Goal: Task Accomplishment & Management: Manage account settings

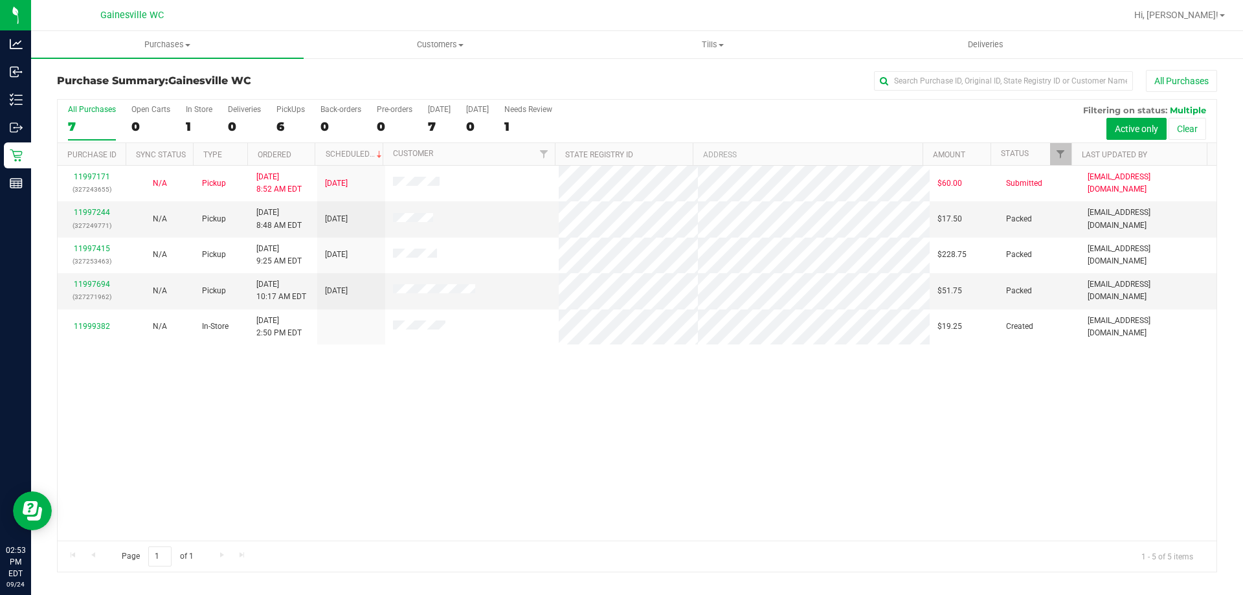
click at [440, 388] on div "11997171 (327243655) N/A Pickup 9/24/2025 8:52 AM EDT 9/24/2025 $60.00 Submitte…" at bounding box center [637, 353] width 1159 height 375
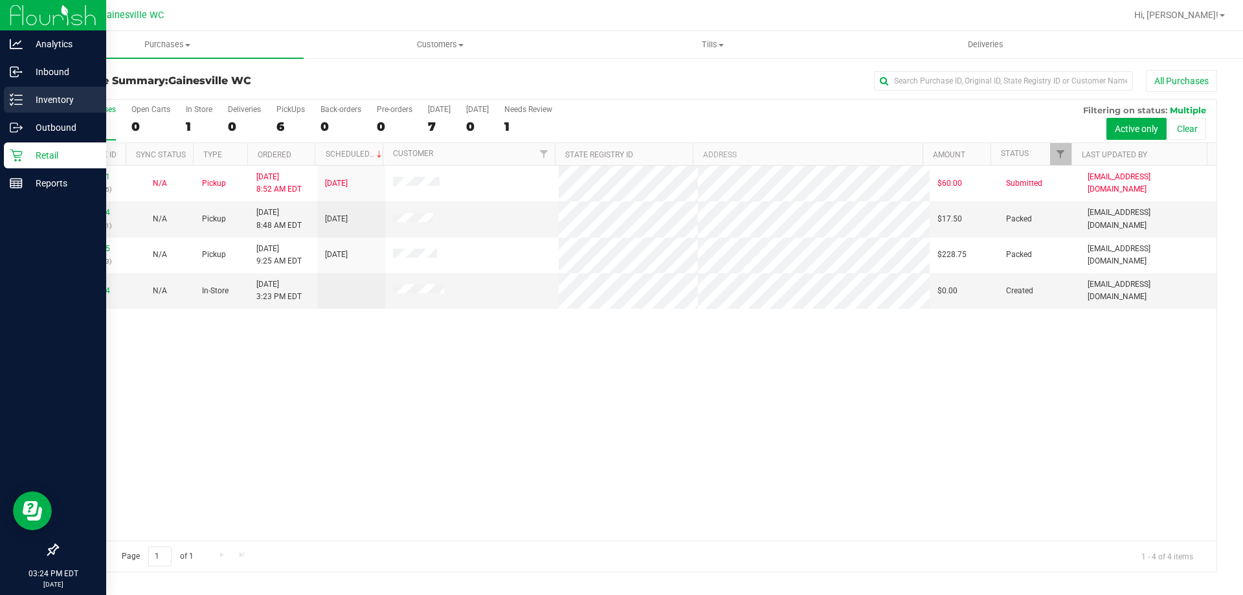
click at [45, 105] on p "Inventory" at bounding box center [62, 100] width 78 height 16
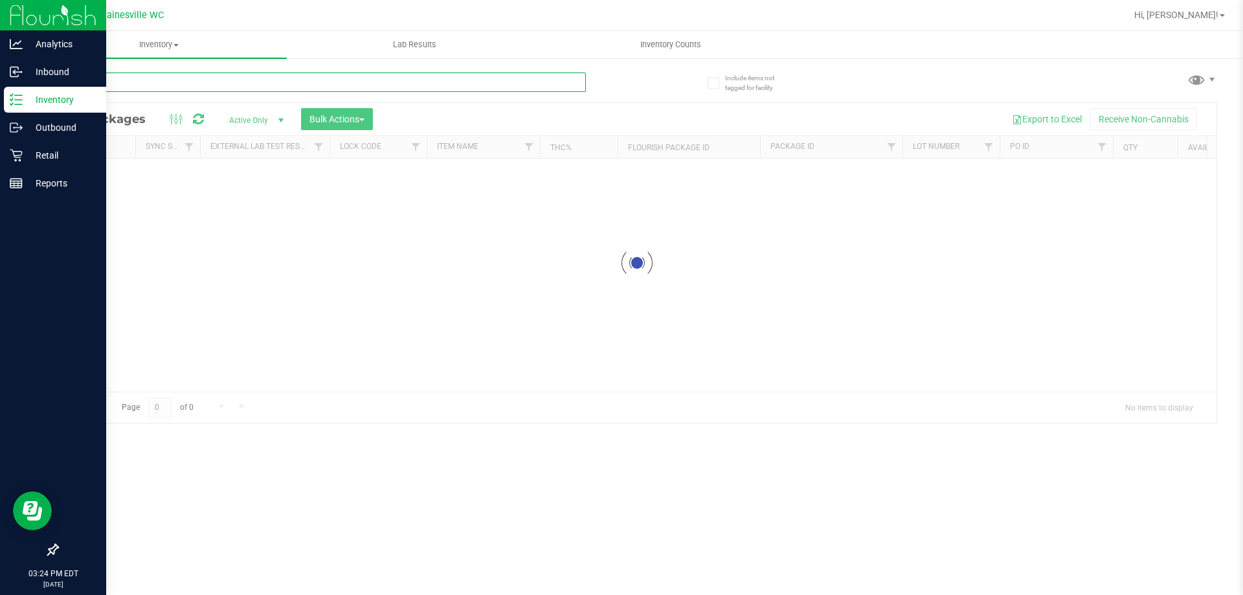
click at [222, 86] on input "text" at bounding box center [321, 82] width 529 height 19
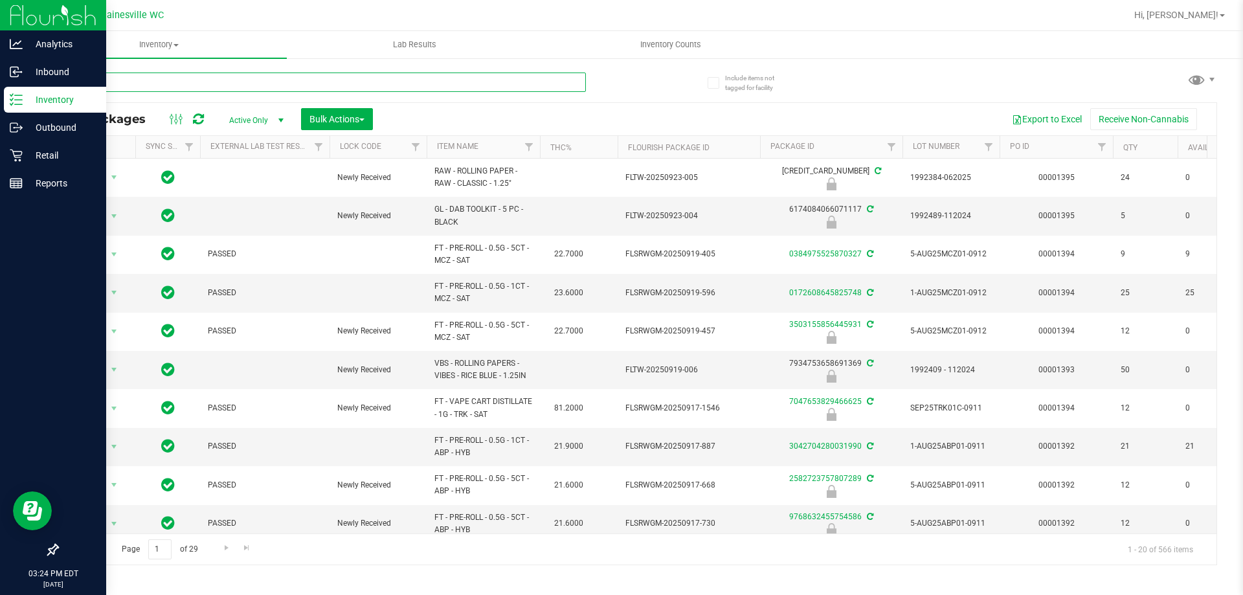
type input "fried"
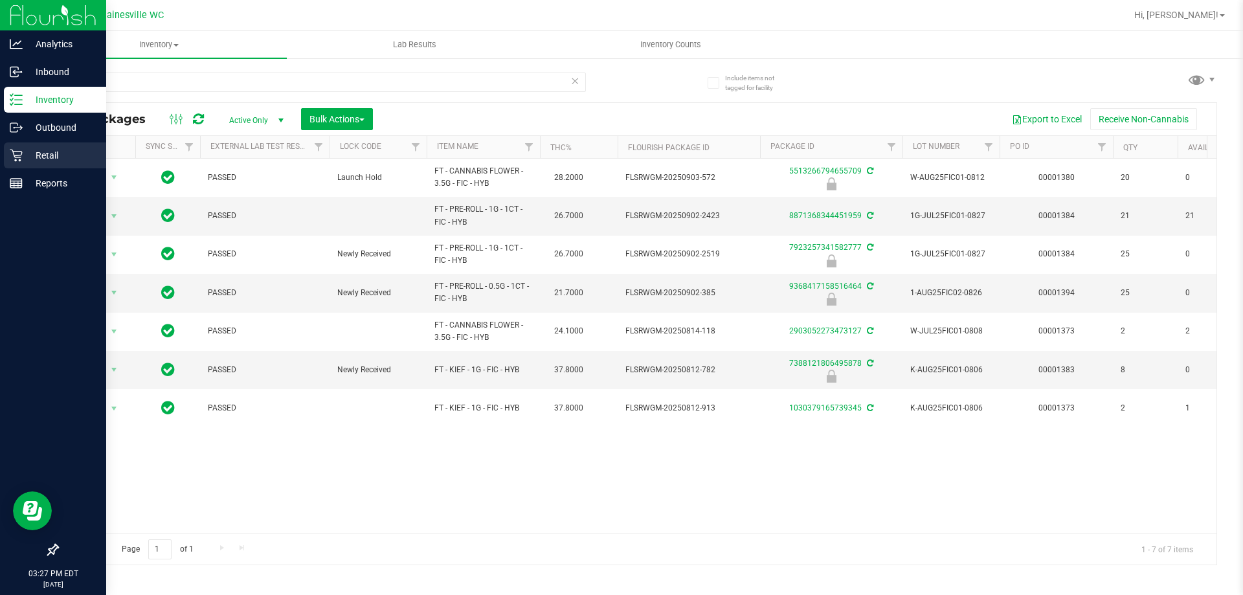
click at [17, 164] on div "Retail" at bounding box center [55, 155] width 102 height 26
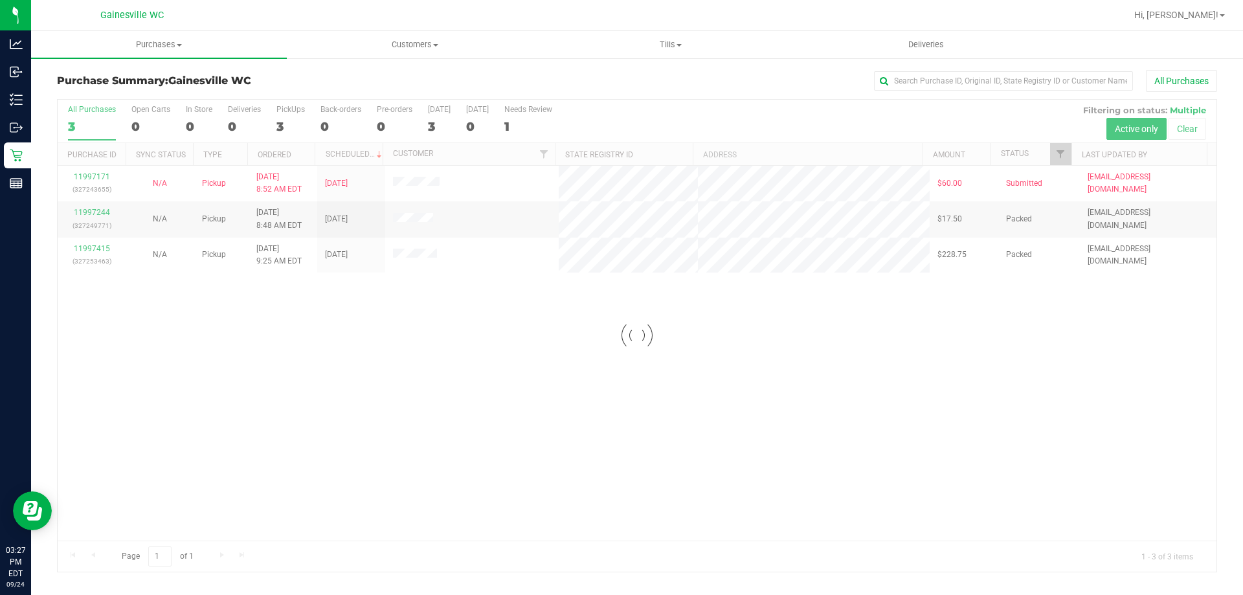
click at [695, 337] on div at bounding box center [637, 336] width 1159 height 472
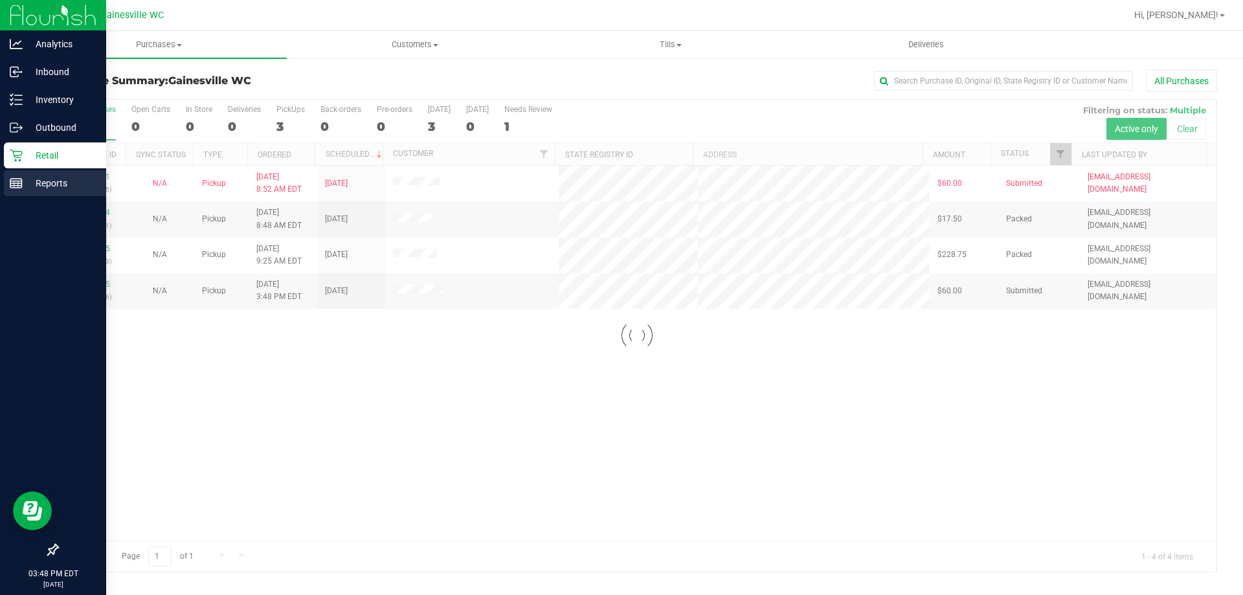
click at [19, 182] on icon at bounding box center [16, 183] width 13 height 13
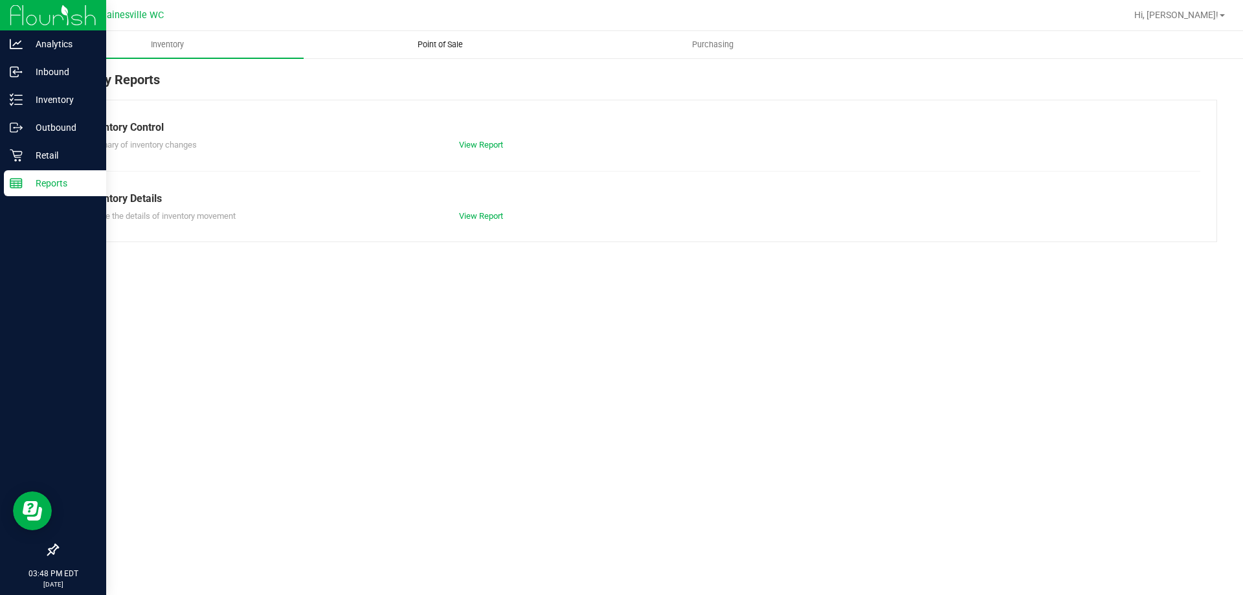
click at [397, 44] on uib-tab-heading "Point of Sale" at bounding box center [439, 45] width 271 height 26
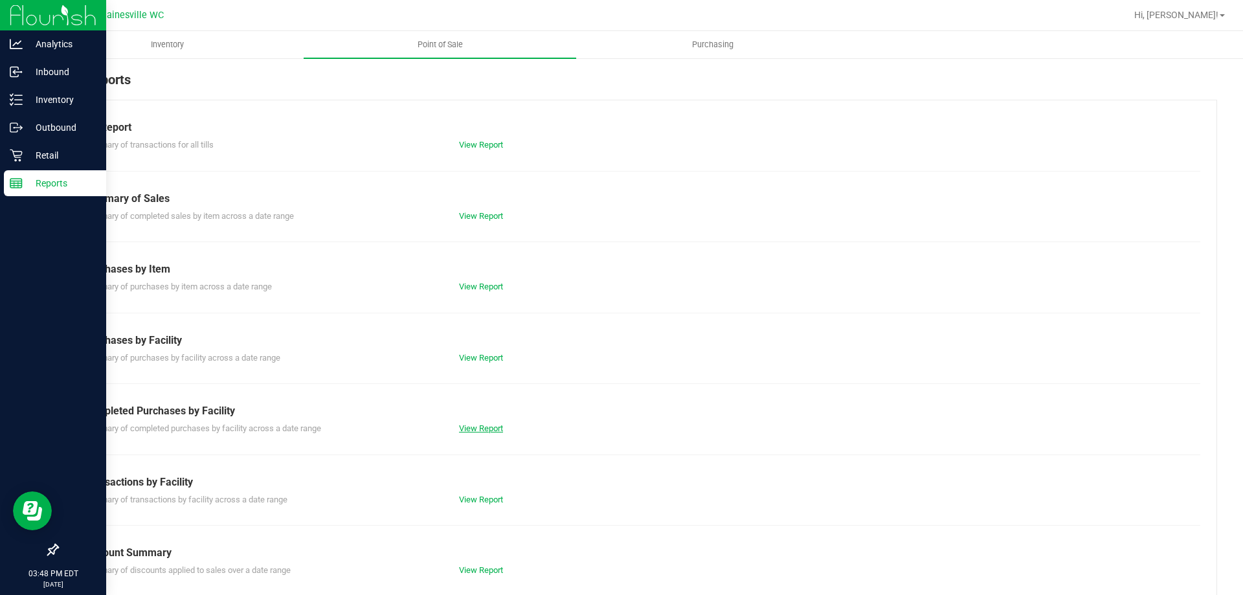
click at [484, 431] on link "View Report" at bounding box center [481, 428] width 44 height 10
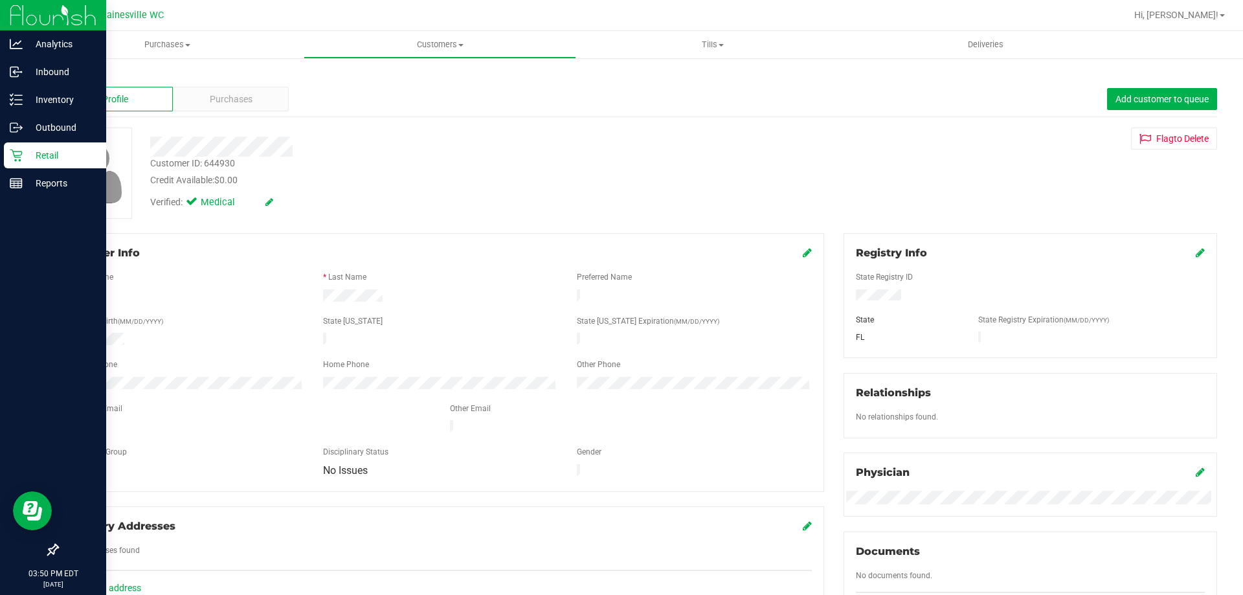
click at [23, 149] on p "Retail" at bounding box center [62, 156] width 78 height 16
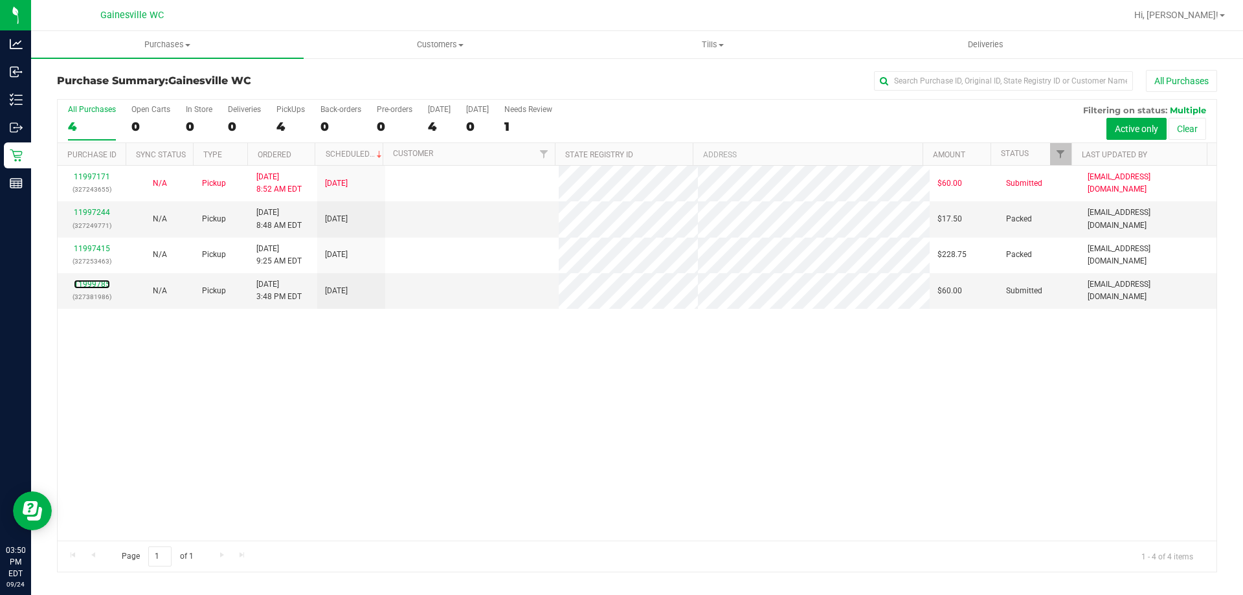
click at [95, 285] on link "11999785" at bounding box center [92, 284] width 36 height 9
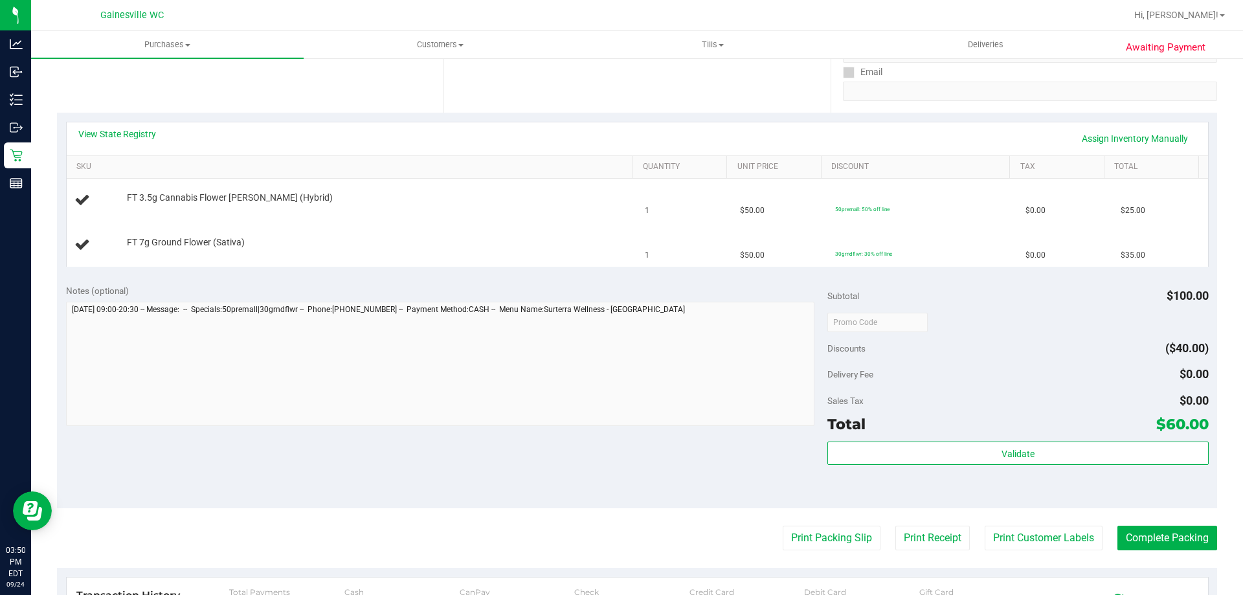
scroll to position [259, 0]
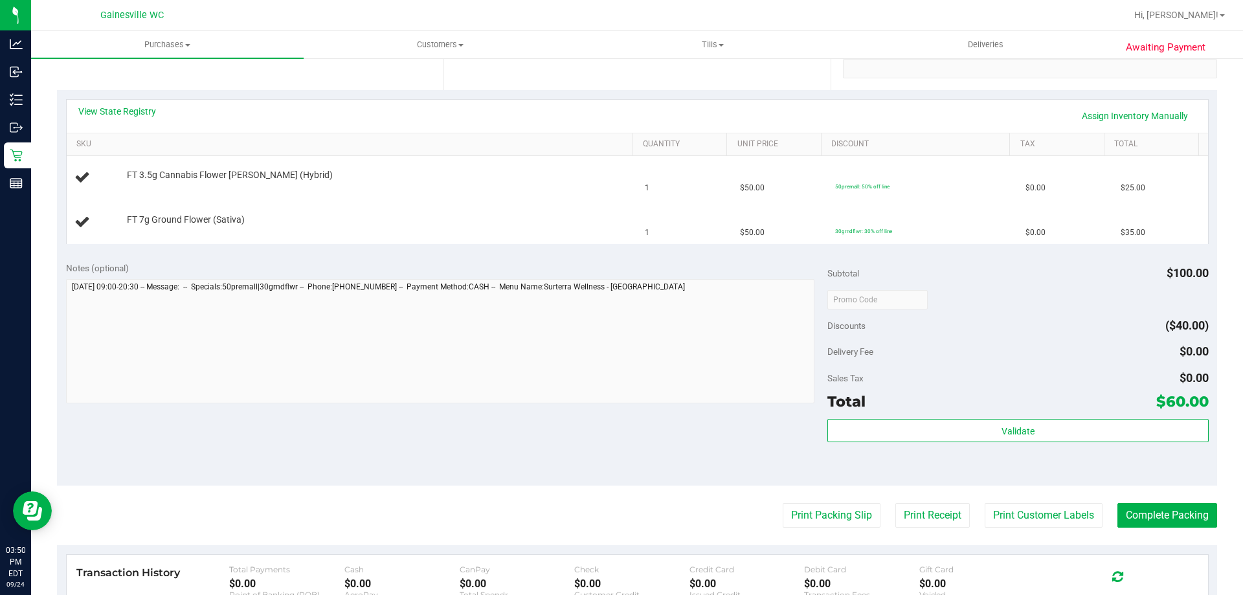
click at [820, 528] on purchase-details "Back Edit Purchase Cancel Purchase View Profile # 11999785 BioTrack ID: - Submi…" at bounding box center [637, 299] width 1160 height 976
click at [820, 525] on button "Print Packing Slip" at bounding box center [832, 515] width 98 height 25
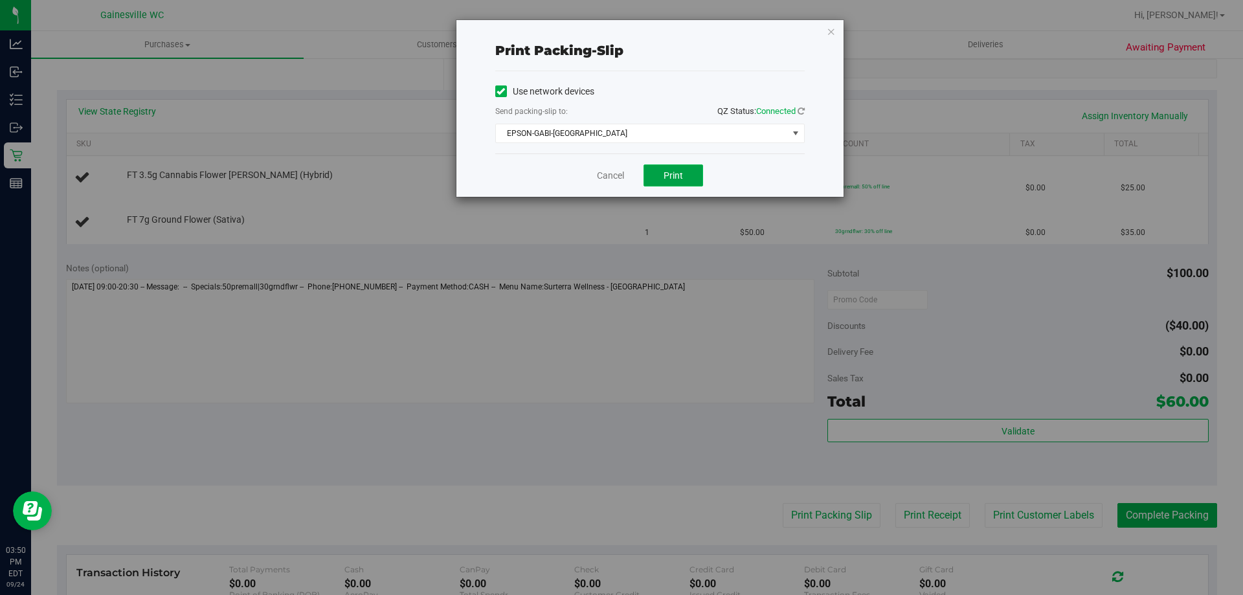
click at [660, 179] on button "Print" at bounding box center [673, 175] width 60 height 22
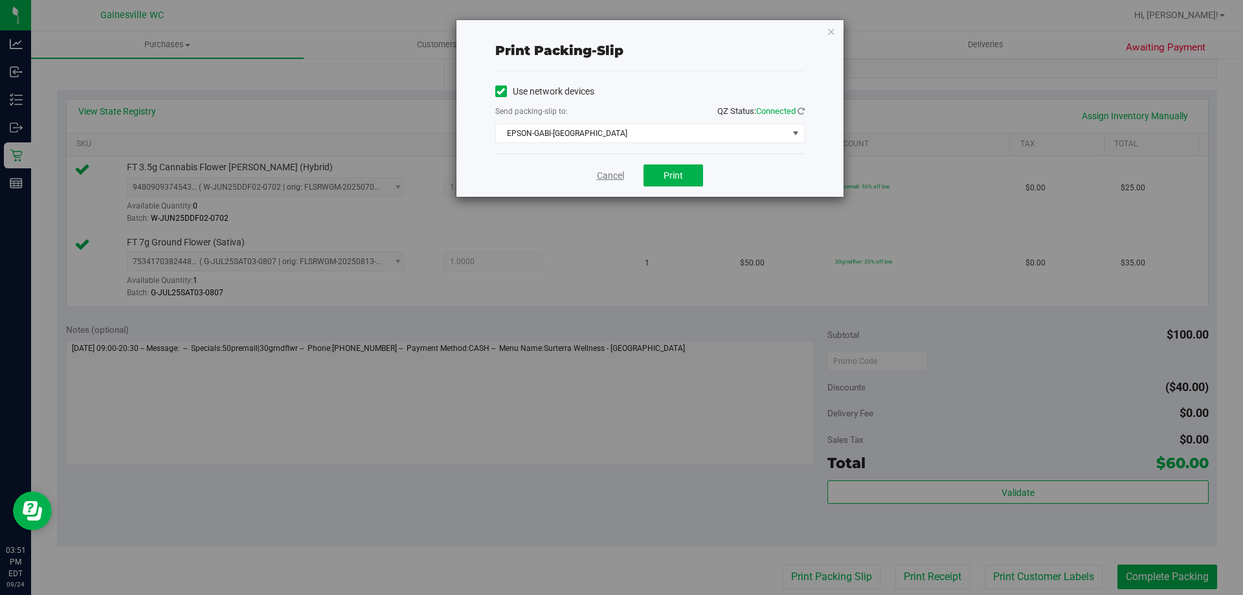
click at [604, 175] on link "Cancel" at bounding box center [610, 176] width 27 height 14
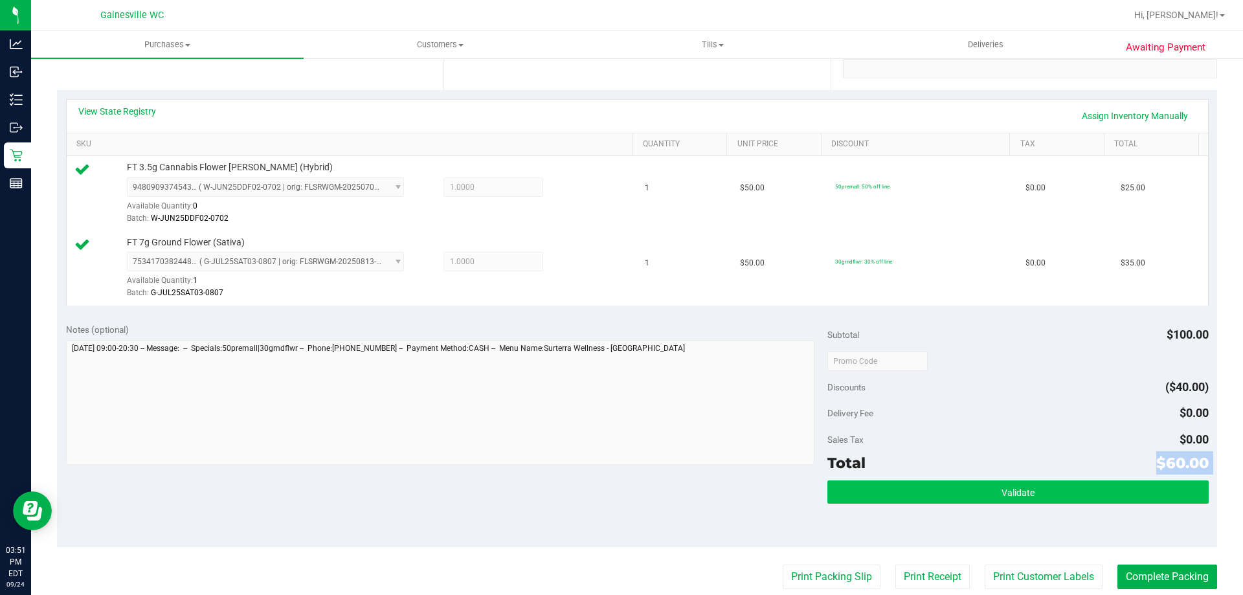
drag, startPoint x: 987, startPoint y: 481, endPoint x: 987, endPoint y: 488, distance: 7.1
click at [987, 488] on div "Subtotal $100.00 Discounts ($40.00) Delivery Fee $0.00 Sales Tax $0.00 Total $6…" at bounding box center [1017, 431] width 381 height 216
click at [987, 488] on button "Validate" at bounding box center [1017, 491] width 381 height 23
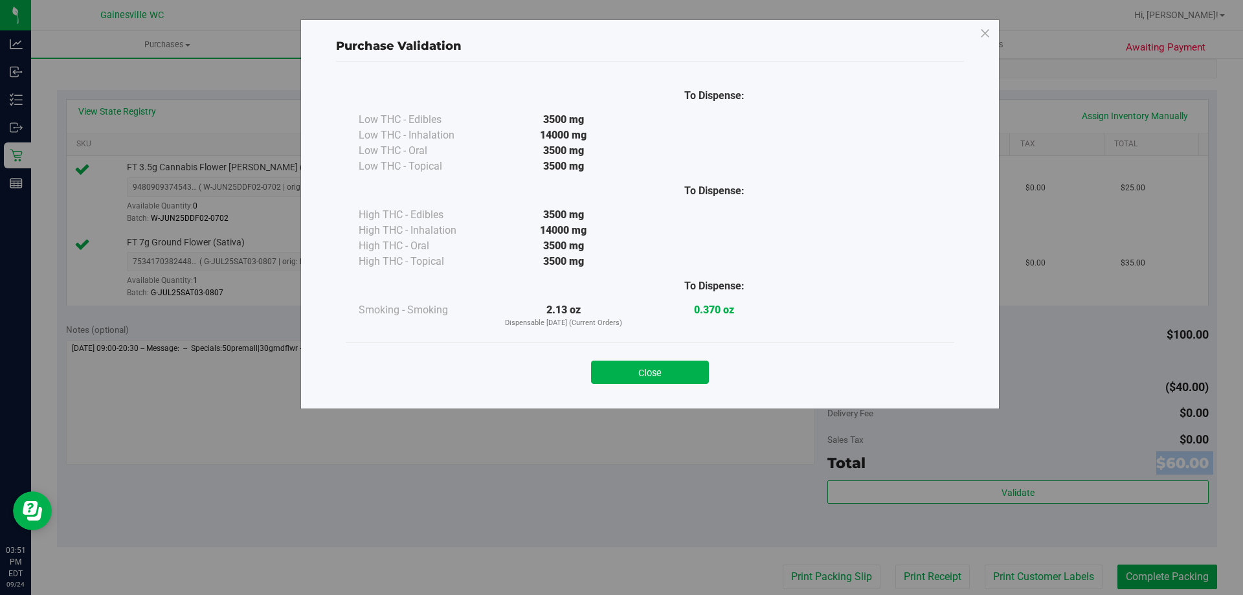
click at [692, 372] on button "Close" at bounding box center [650, 372] width 118 height 23
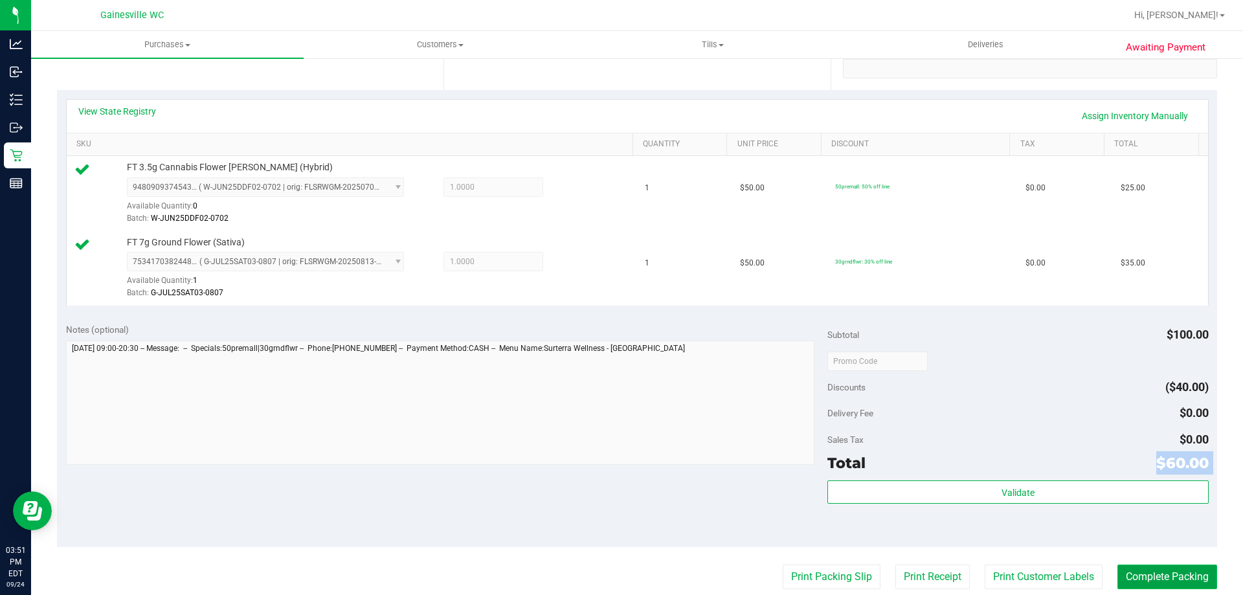
click at [1143, 579] on button "Complete Packing" at bounding box center [1167, 577] width 100 height 25
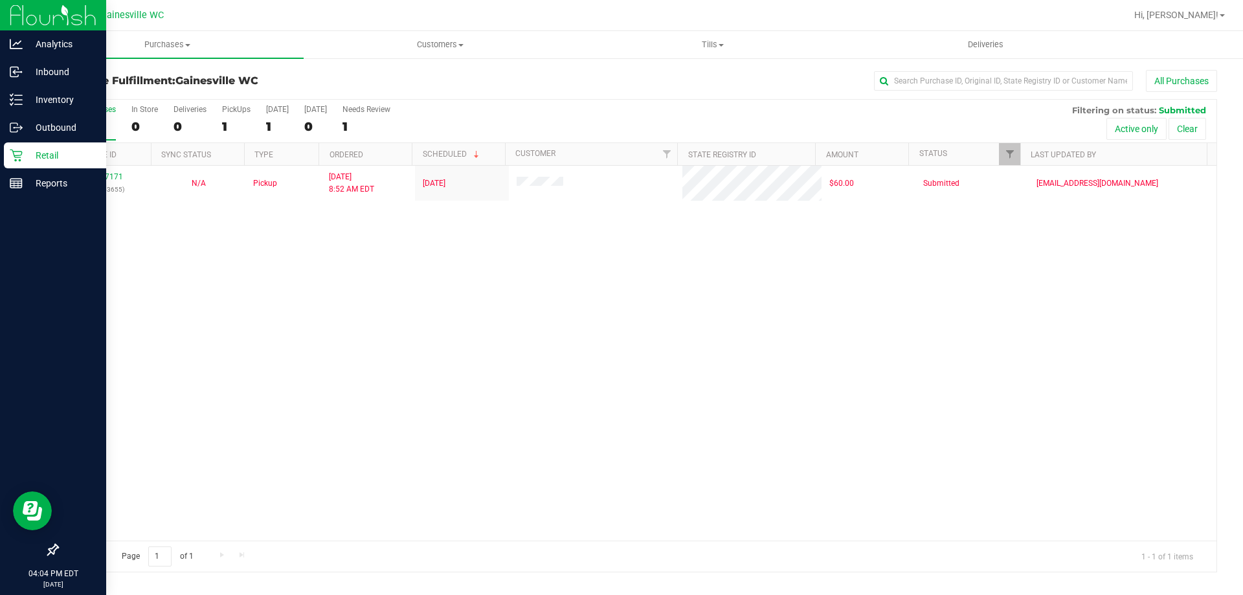
click at [21, 157] on icon at bounding box center [16, 155] width 13 height 13
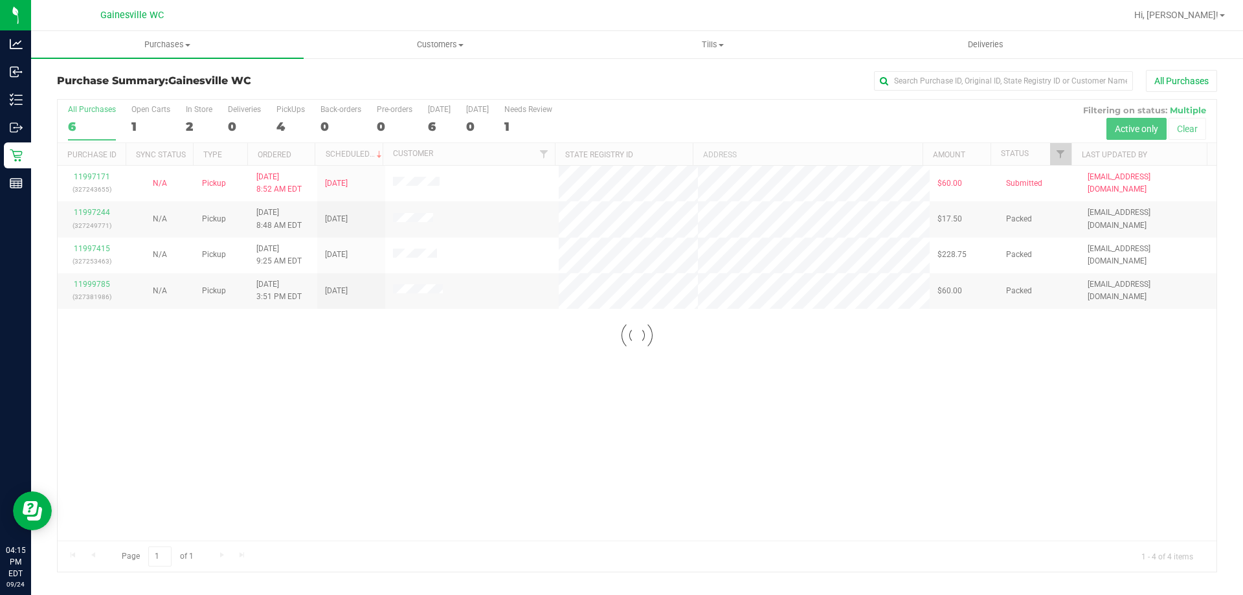
click at [401, 186] on div at bounding box center [637, 336] width 1159 height 472
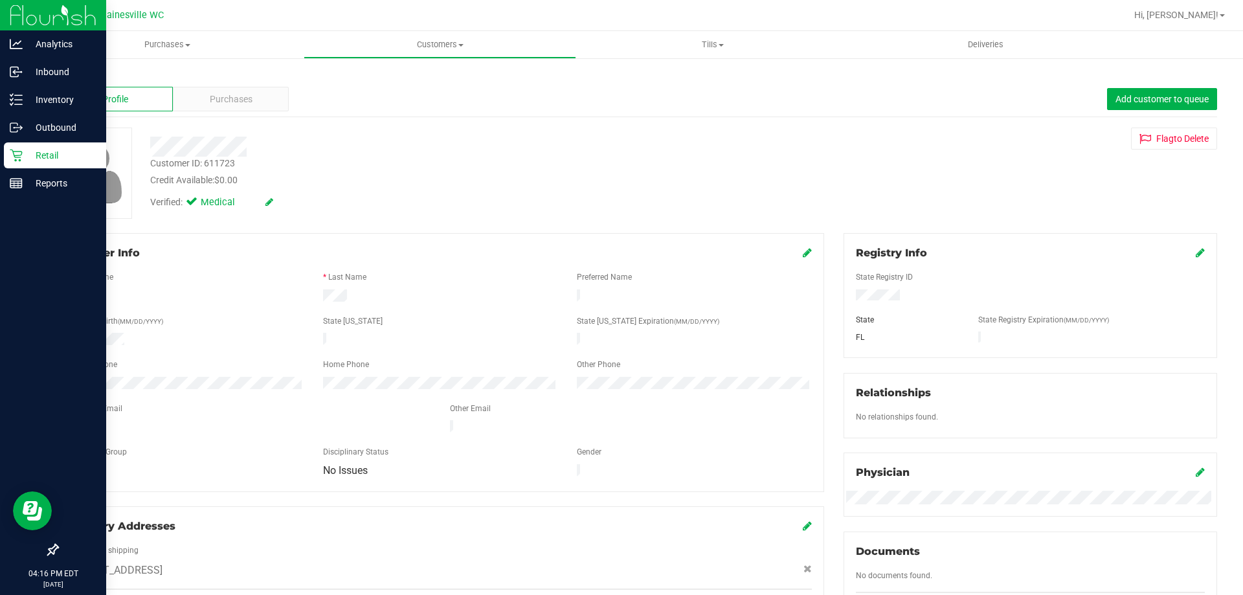
click at [27, 162] on p "Retail" at bounding box center [62, 156] width 78 height 16
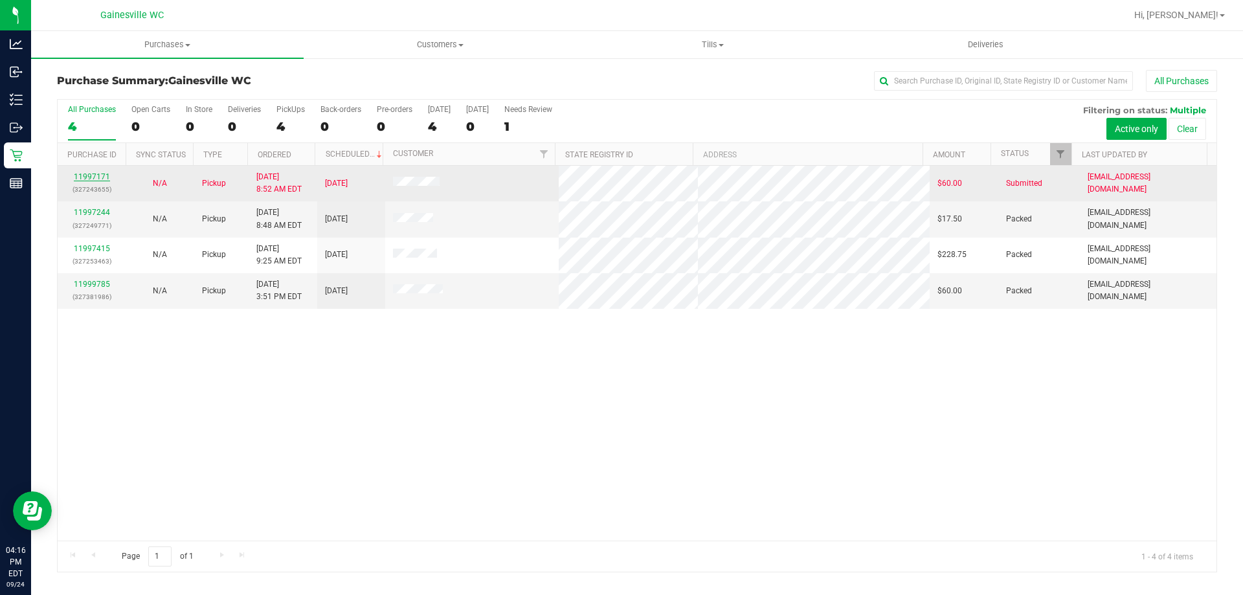
click at [98, 173] on link "11997171" at bounding box center [92, 176] width 36 height 9
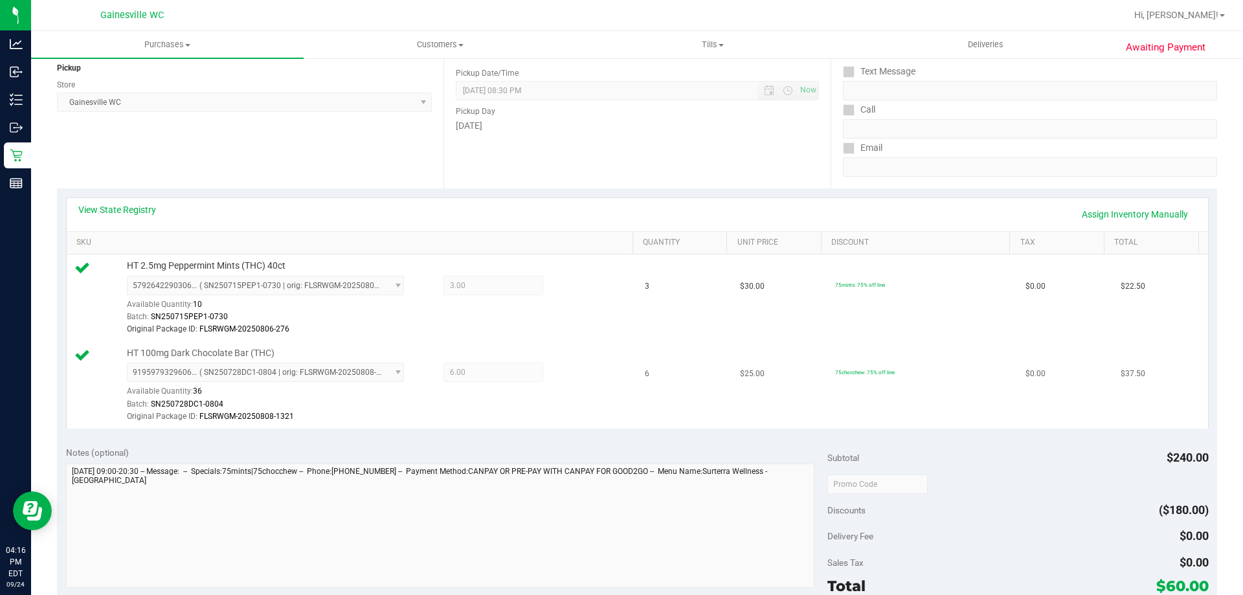
scroll to position [194, 0]
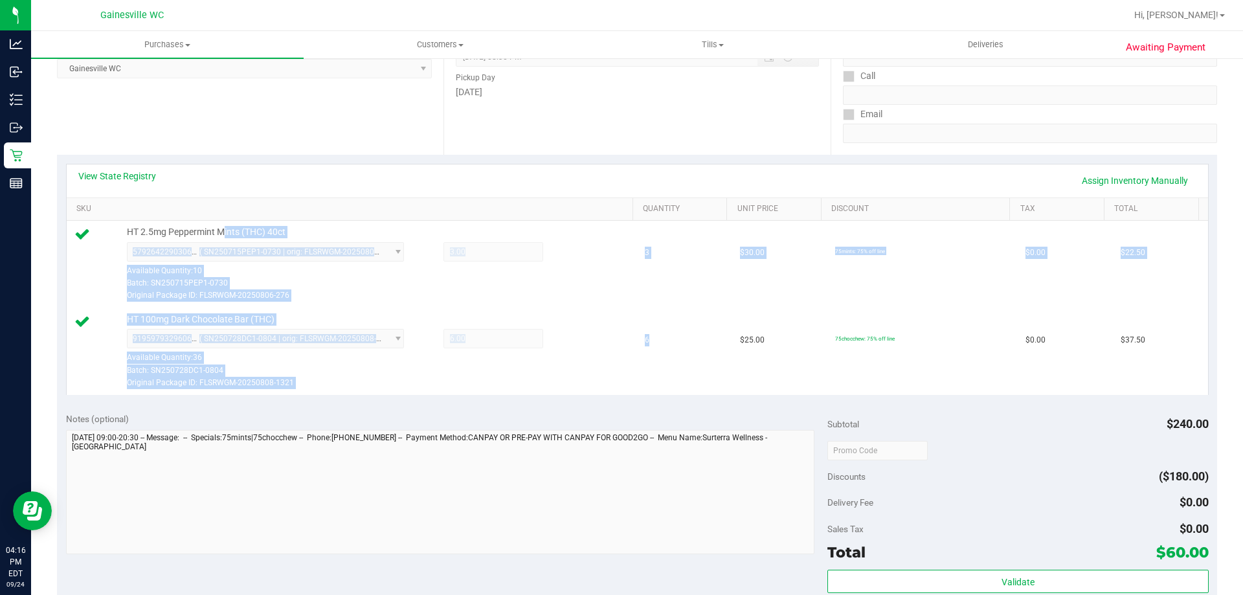
drag, startPoint x: 641, startPoint y: 343, endPoint x: 221, endPoint y: 230, distance: 434.5
click at [221, 230] on tbody "HT 2.5mg Peppermint Mints (THC) 40ct 5792642290306294 ( SN250715PEP1-0730 | ori…" at bounding box center [637, 308] width 1141 height 174
click at [221, 230] on span "HT 2.5mg Peppermint Mints (THC) 40ct" at bounding box center [206, 232] width 159 height 12
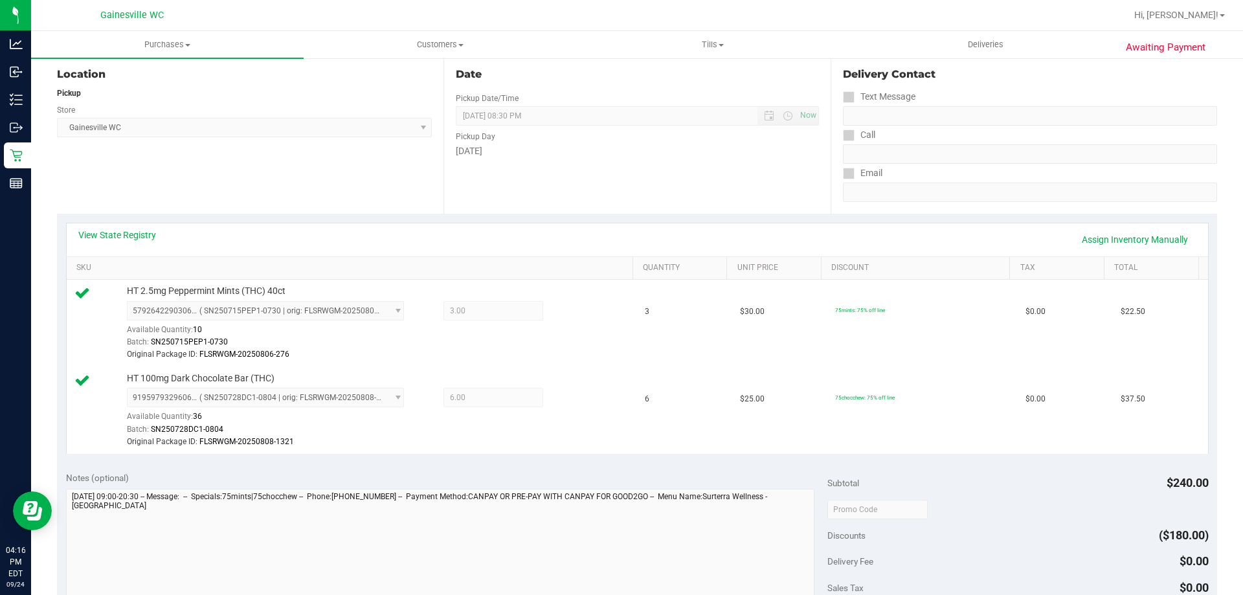
scroll to position [0, 0]
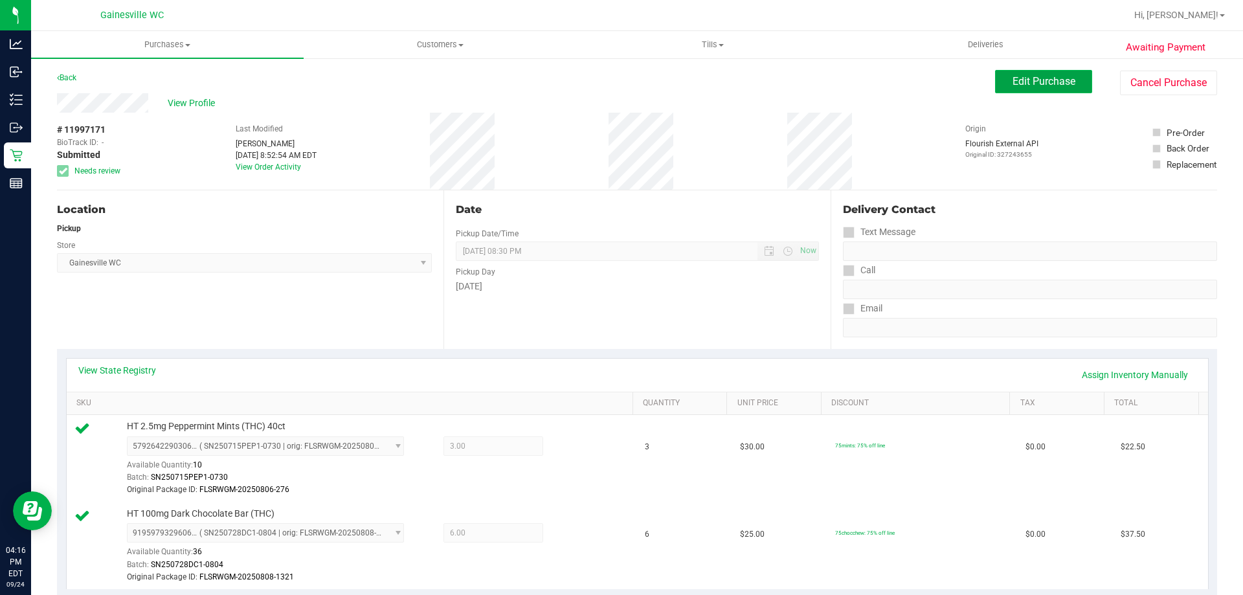
click at [1068, 87] on button "Edit Purchase" at bounding box center [1043, 81] width 97 height 23
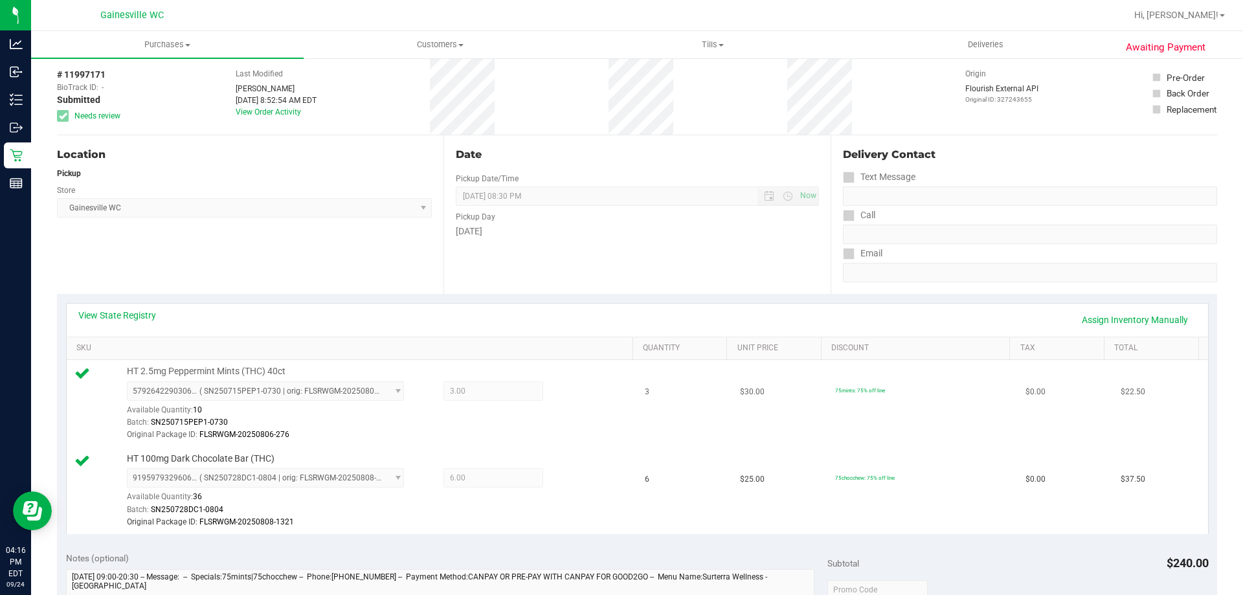
scroll to position [129, 0]
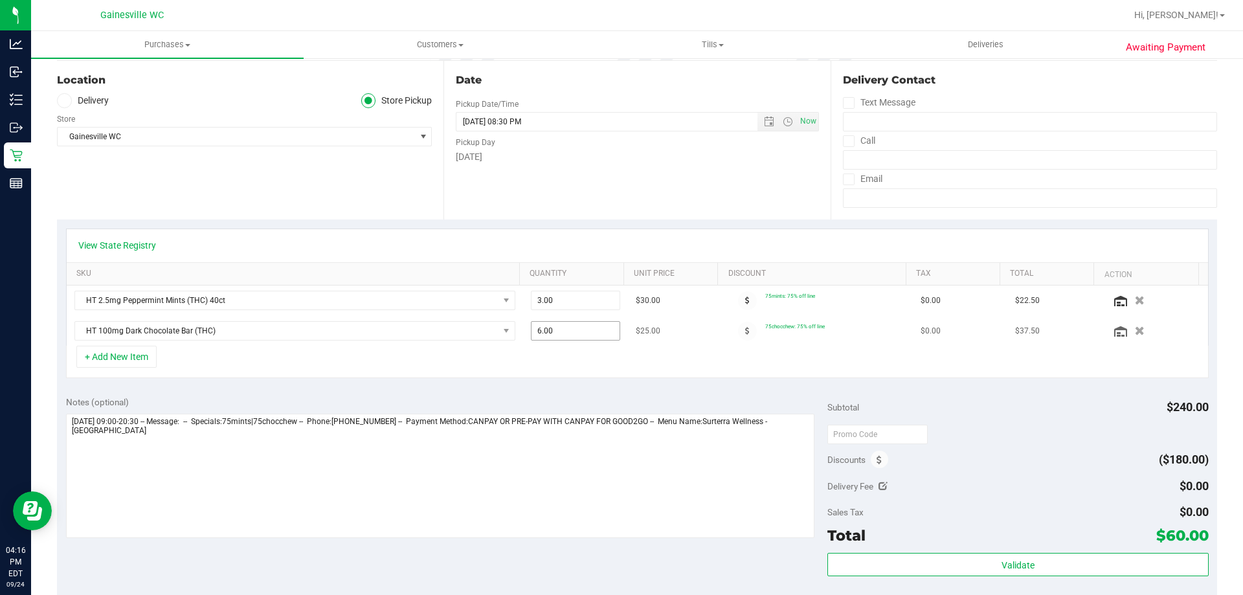
click at [542, 337] on span "6.00 6" at bounding box center [576, 330] width 90 height 19
click at [542, 337] on input "6" at bounding box center [576, 331] width 89 height 18
type input "5"
type input "6.00"
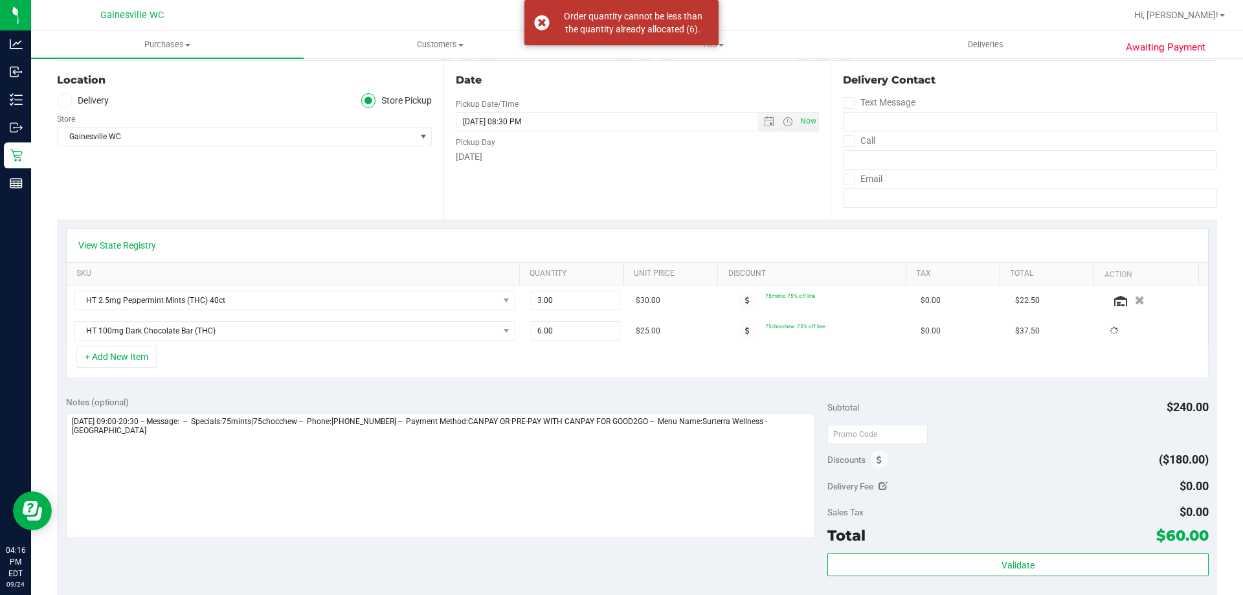
click at [566, 379] on div "View State Registry SKU Quantity Unit Price Discount Tax Total Action HT 2.5mg …" at bounding box center [637, 303] width 1160 height 168
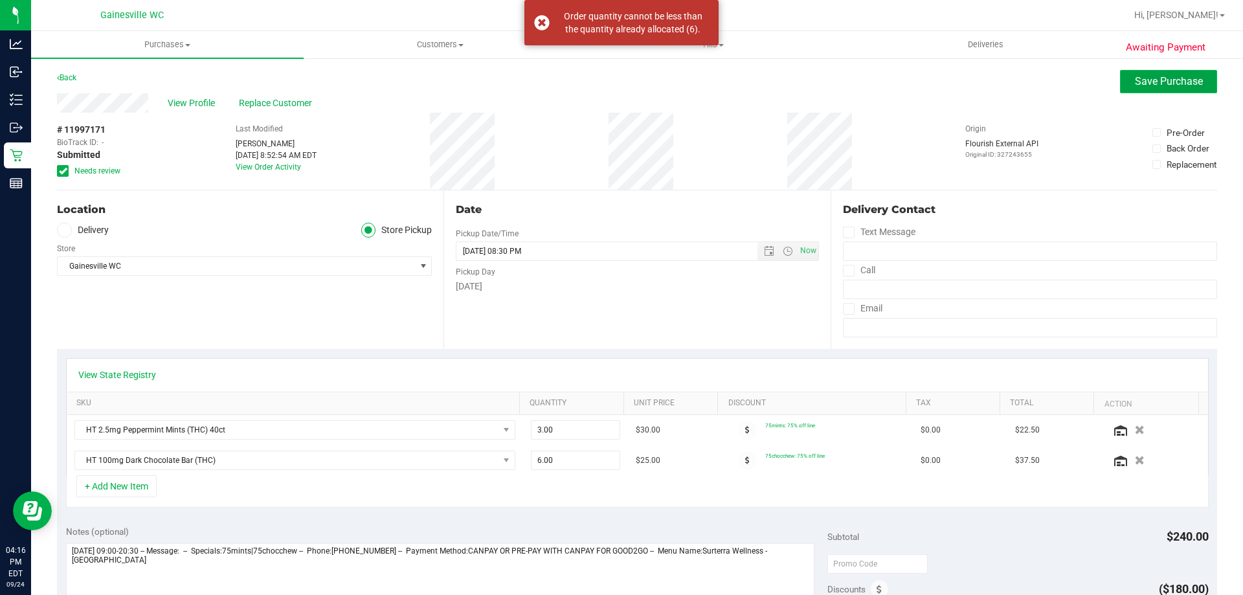
click at [1144, 76] on span "Save Purchase" at bounding box center [1169, 81] width 68 height 12
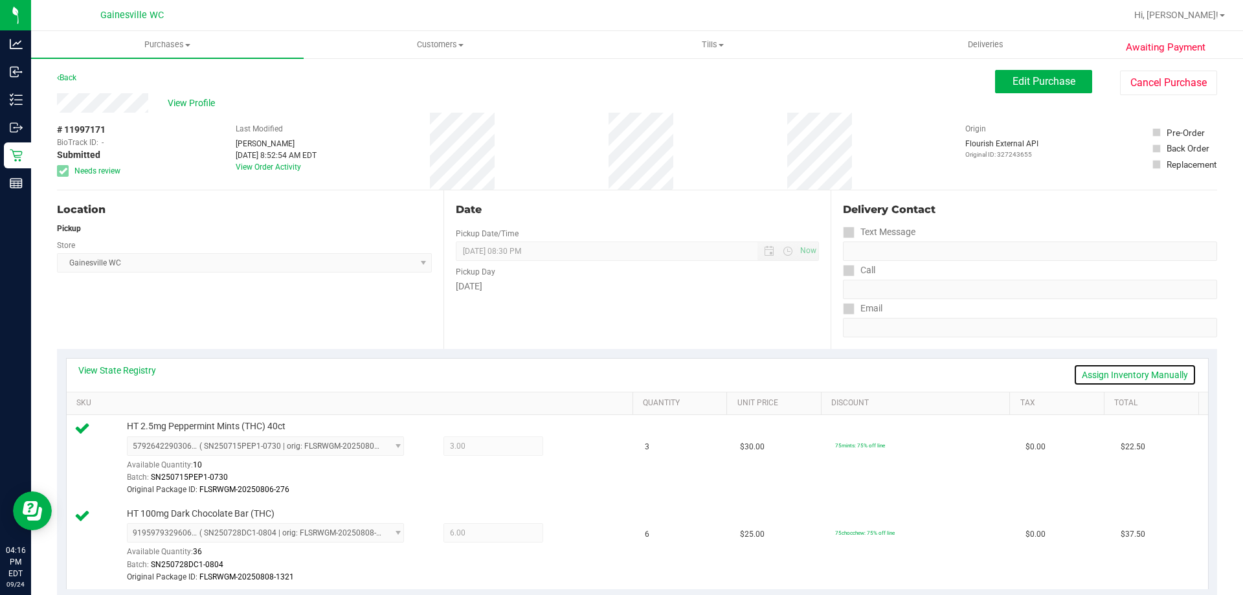
click at [1099, 375] on link "Assign Inventory Manually" at bounding box center [1134, 375] width 123 height 22
click at [570, 533] on icon at bounding box center [574, 534] width 14 height 15
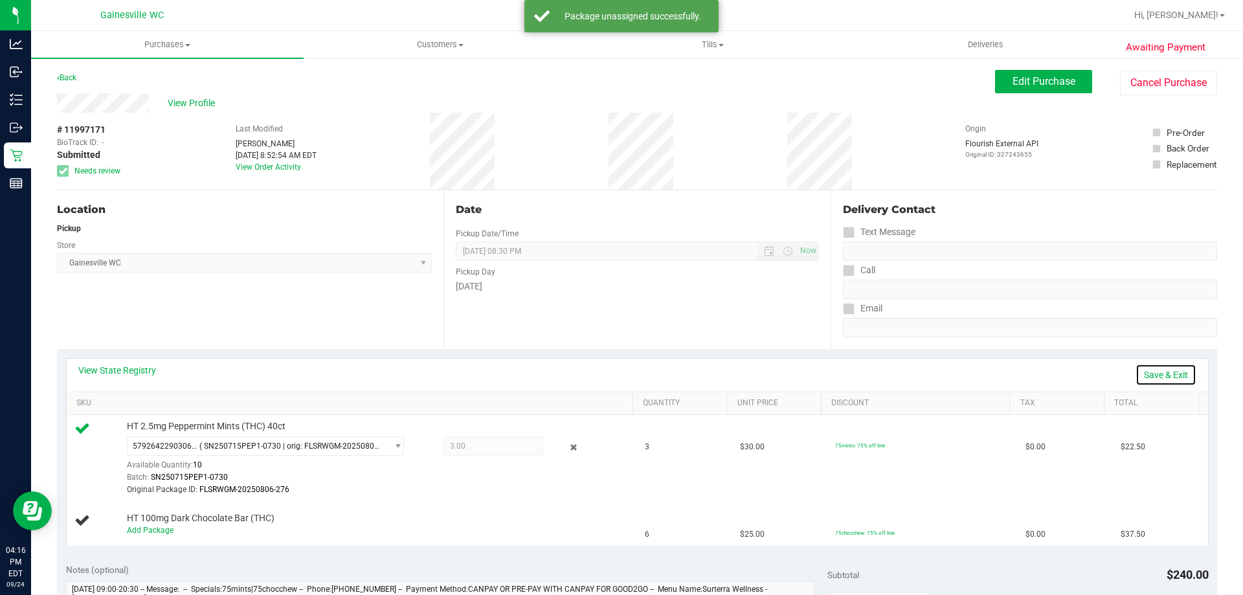
click at [1152, 375] on link "Save & Exit" at bounding box center [1166, 375] width 61 height 22
click at [1064, 96] on div "View Profile # 11997171 BioTrack ID: - Submitted Needs review Last Modified Hay…" at bounding box center [637, 141] width 1160 height 97
click at [1064, 88] on button "Edit Purchase" at bounding box center [1043, 81] width 97 height 23
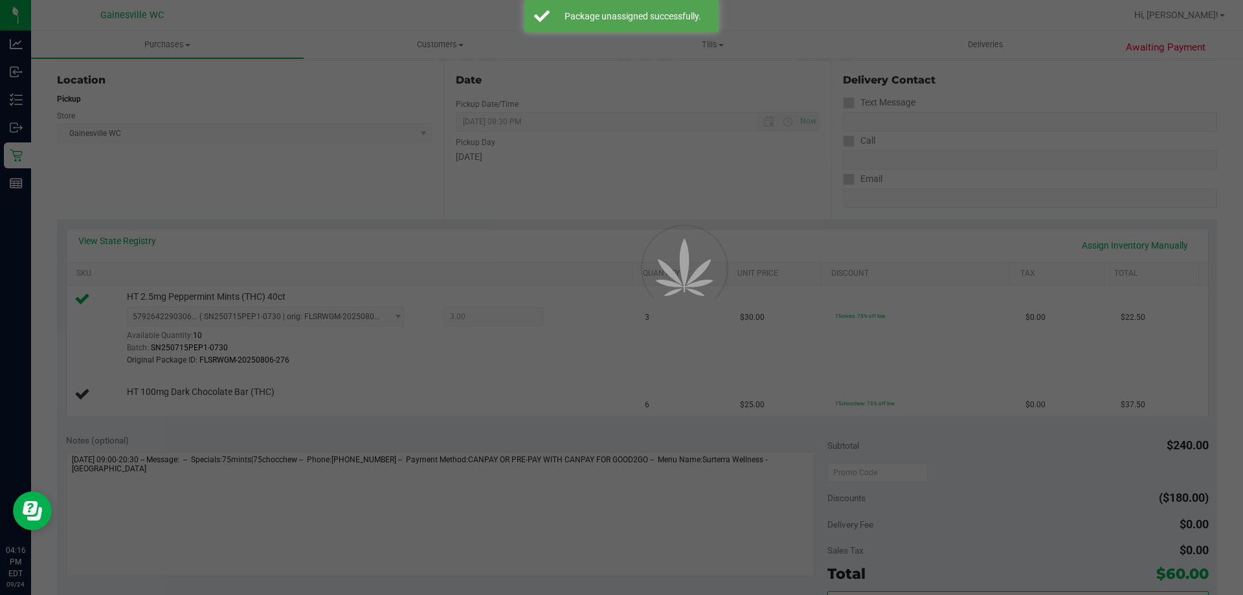
scroll to position [194, 0]
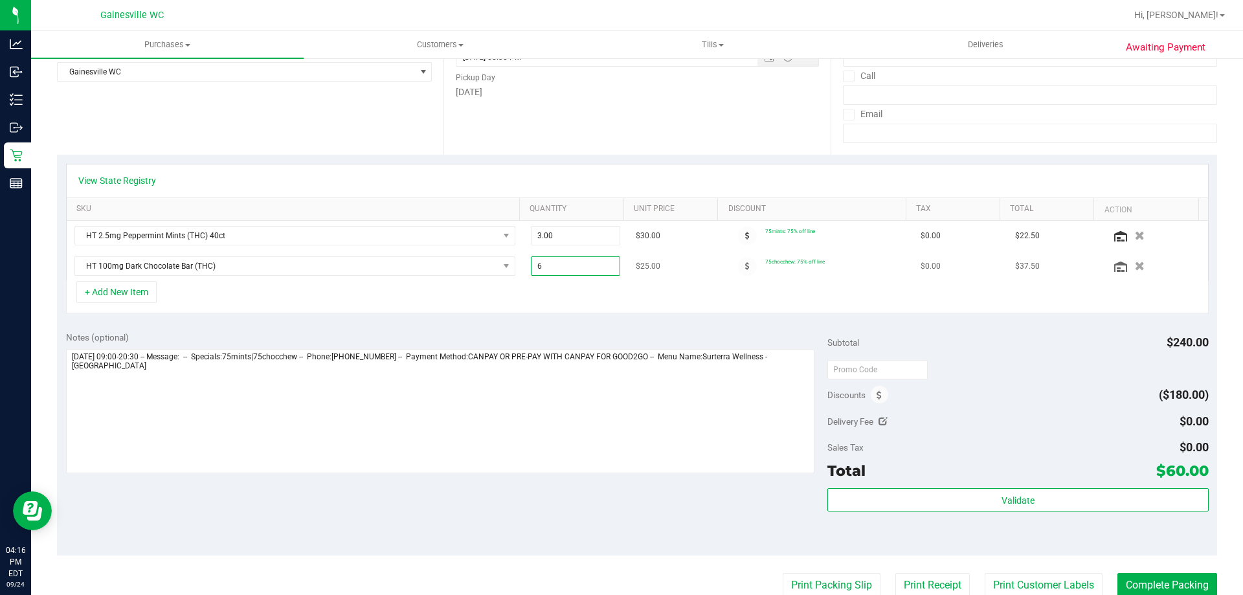
click at [567, 269] on span "6.00 6" at bounding box center [576, 265] width 90 height 19
click at [567, 269] on input "6" at bounding box center [576, 266] width 89 height 18
type input "5"
type input "5.00"
click at [629, 328] on div "Notes (optional) Subtotal $240.00 Discounts ($180.00) Delivery Fee $0.00 Sales …" at bounding box center [637, 438] width 1160 height 233
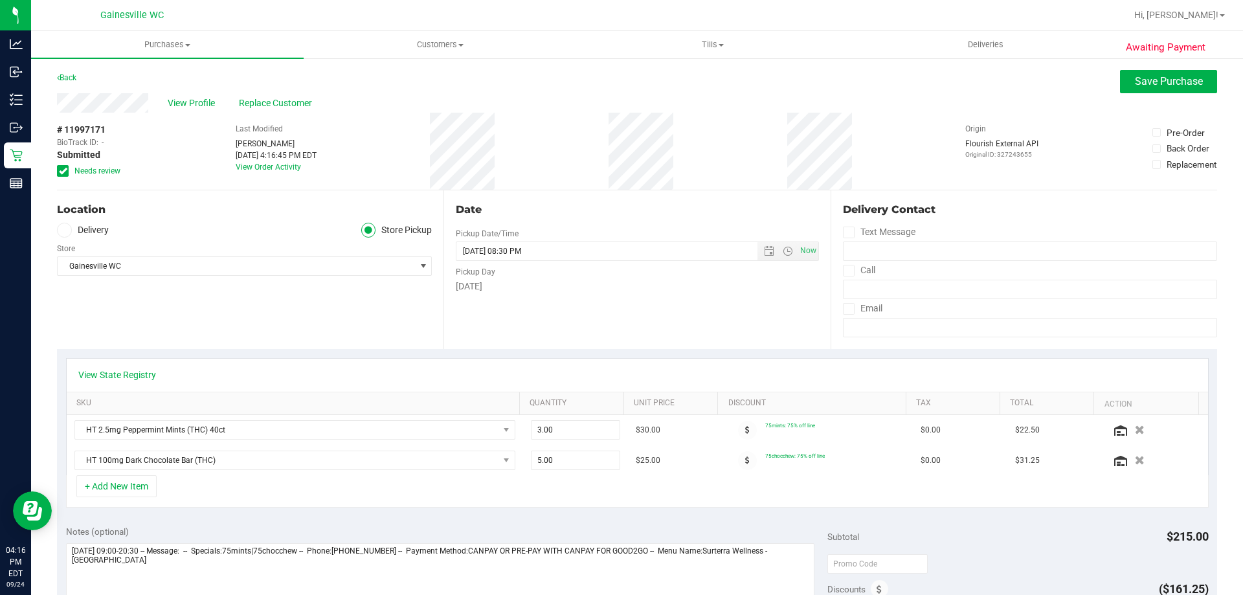
click at [1130, 93] on div "View Profile Replace Customer" at bounding box center [637, 102] width 1160 height 19
click at [1132, 89] on button "Save Purchase" at bounding box center [1168, 81] width 97 height 23
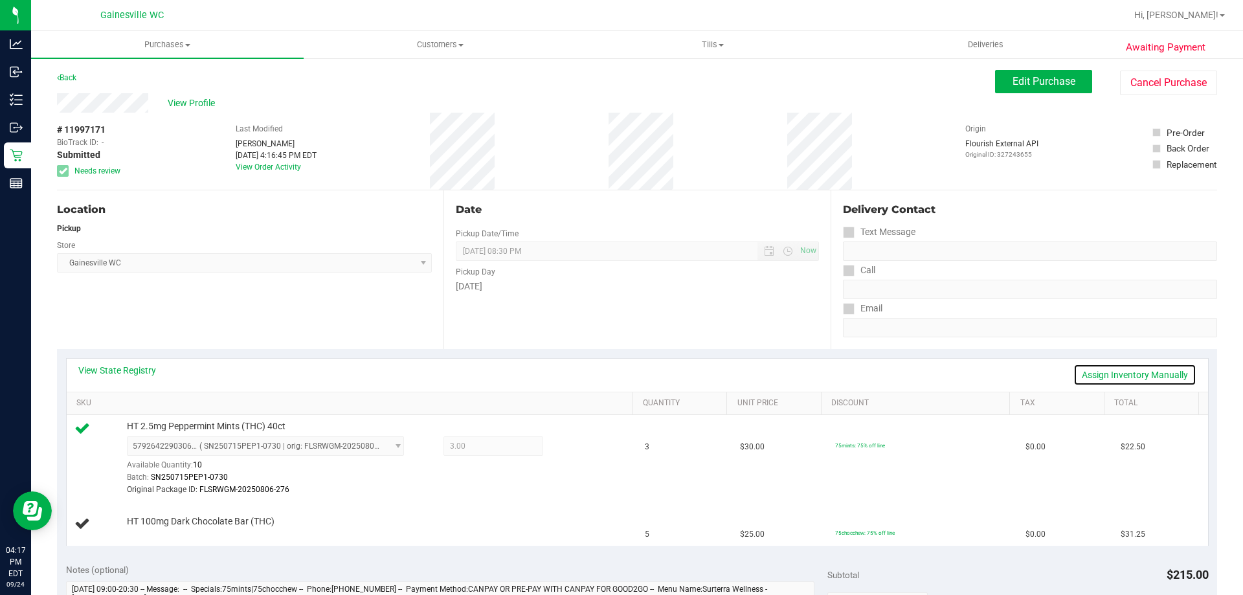
click at [1078, 368] on link "Assign Inventory Manually" at bounding box center [1134, 375] width 123 height 22
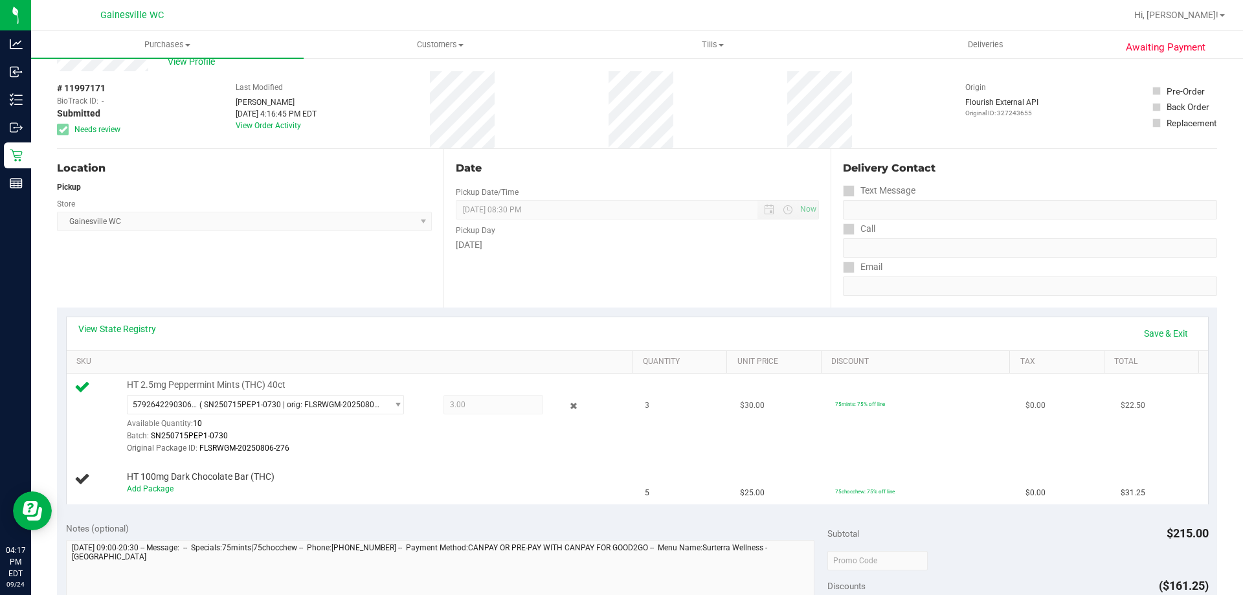
scroll to position [65, 0]
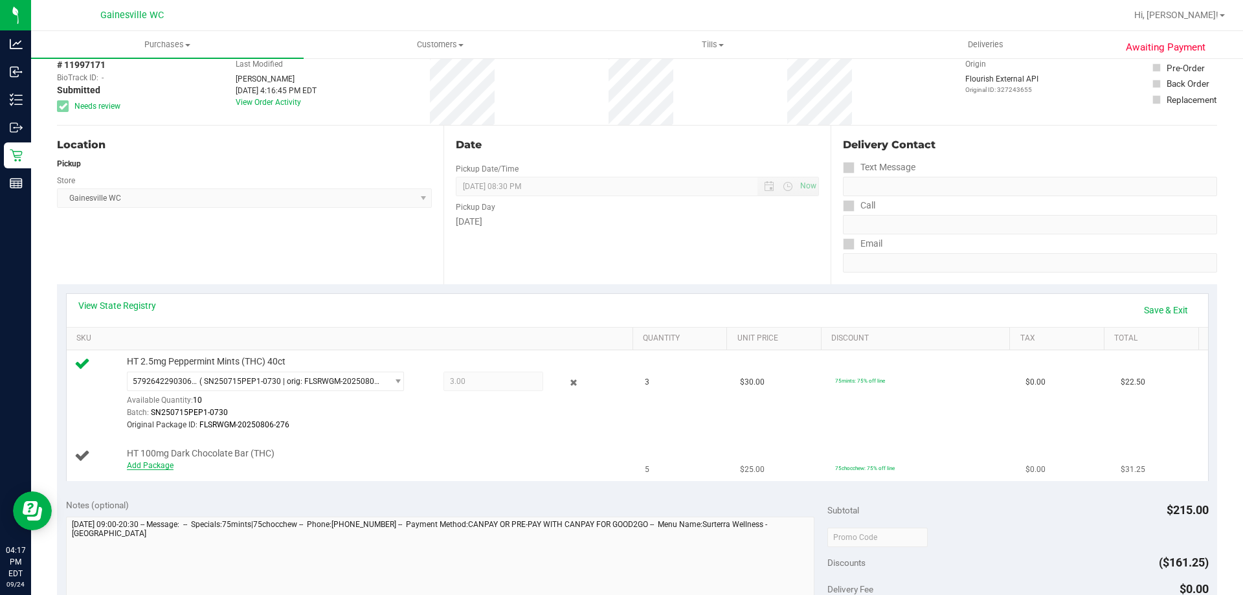
click at [161, 465] on link "Add Package" at bounding box center [150, 465] width 47 height 9
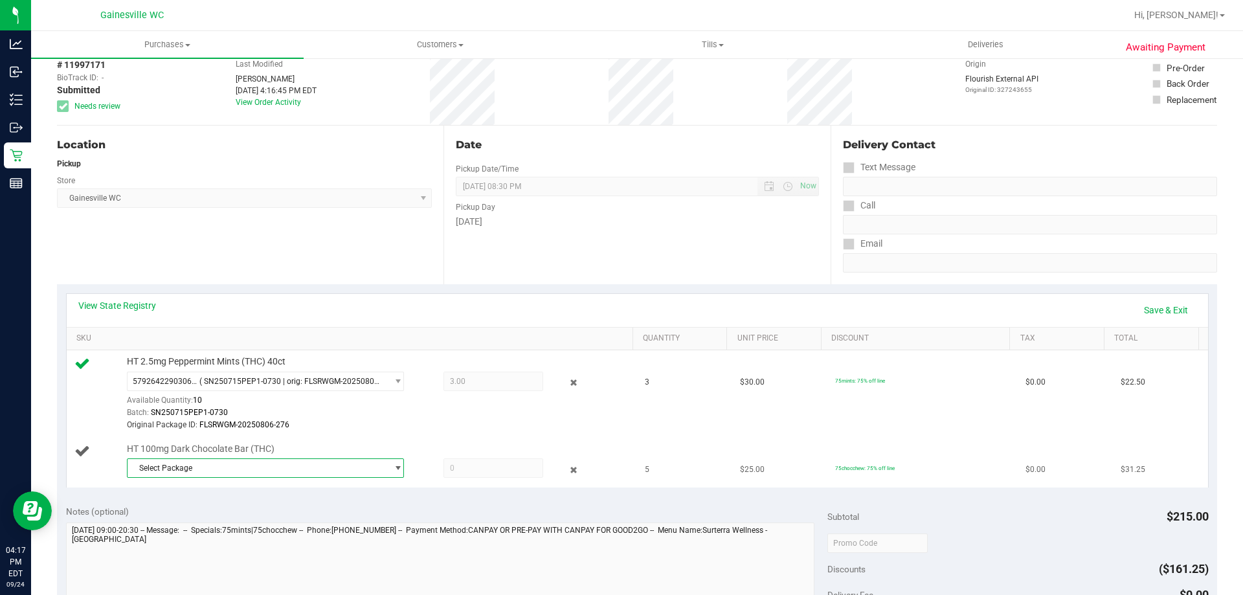
click at [235, 469] on span "Select Package" at bounding box center [258, 468] width 260 height 18
click at [304, 515] on li "3478933879235561 ( SN250619DC1-0630 | orig: FLSRWGM-20250707-047 )" at bounding box center [262, 522] width 271 height 18
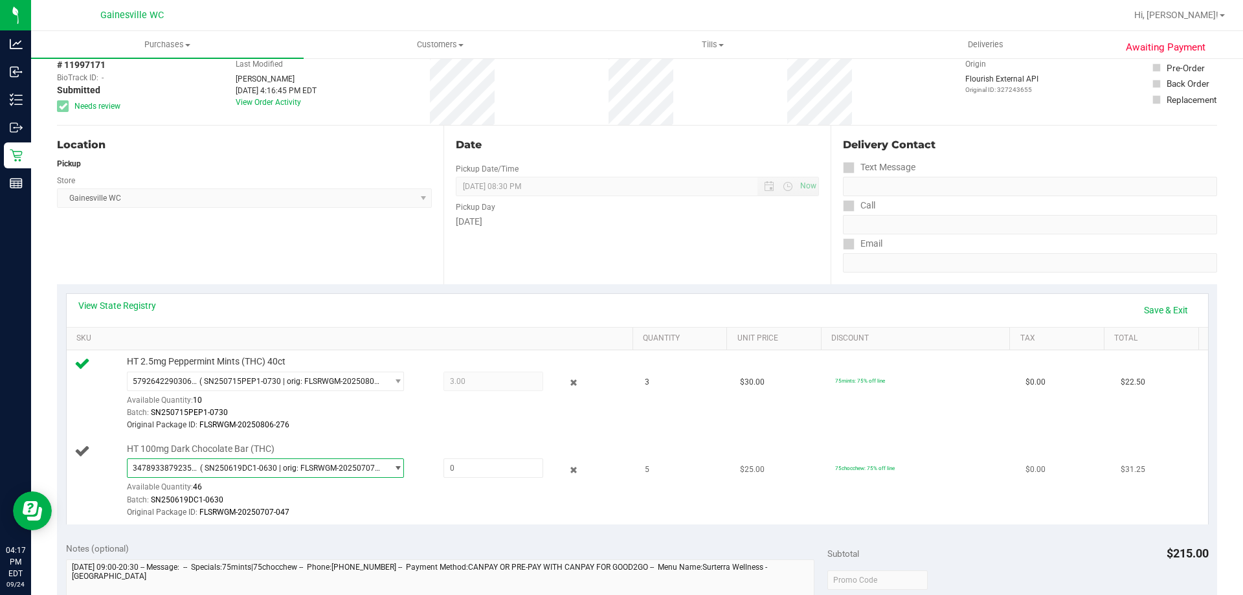
click at [343, 473] on span "3478933879235561 ( SN250619DC1-0630 | orig: FLSRWGM-20250707-047 )" at bounding box center [258, 468] width 260 height 18
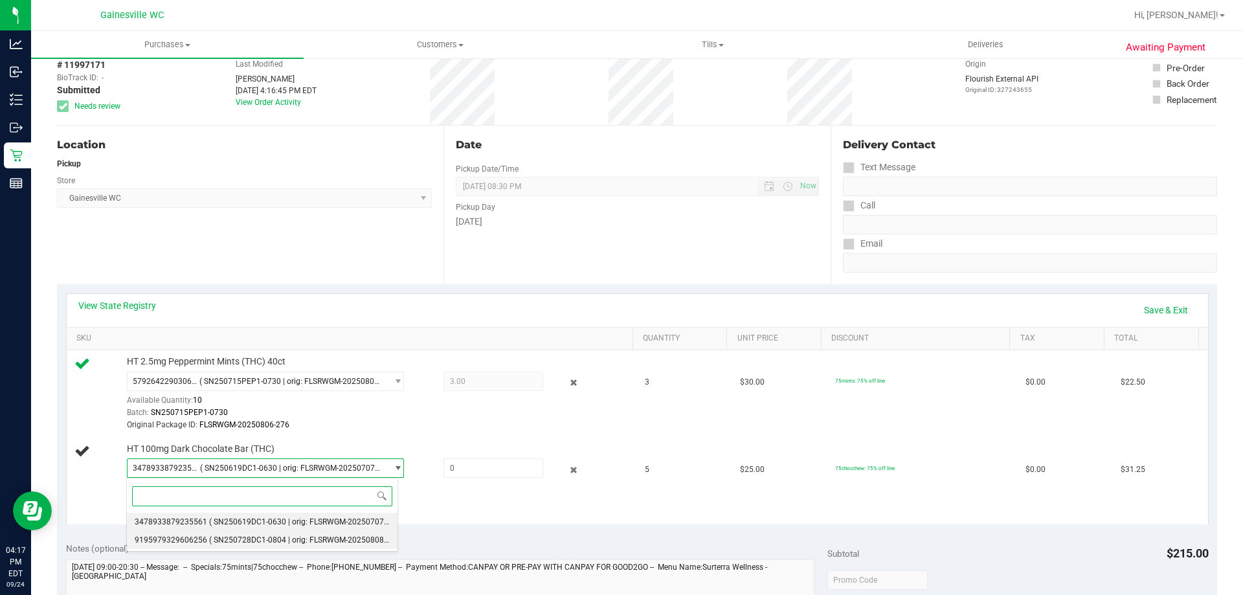
click at [319, 532] on li "9195979329606256 ( SN250728DC1-0804 | orig: FLSRWGM-20250808-1321 )" at bounding box center [262, 540] width 271 height 18
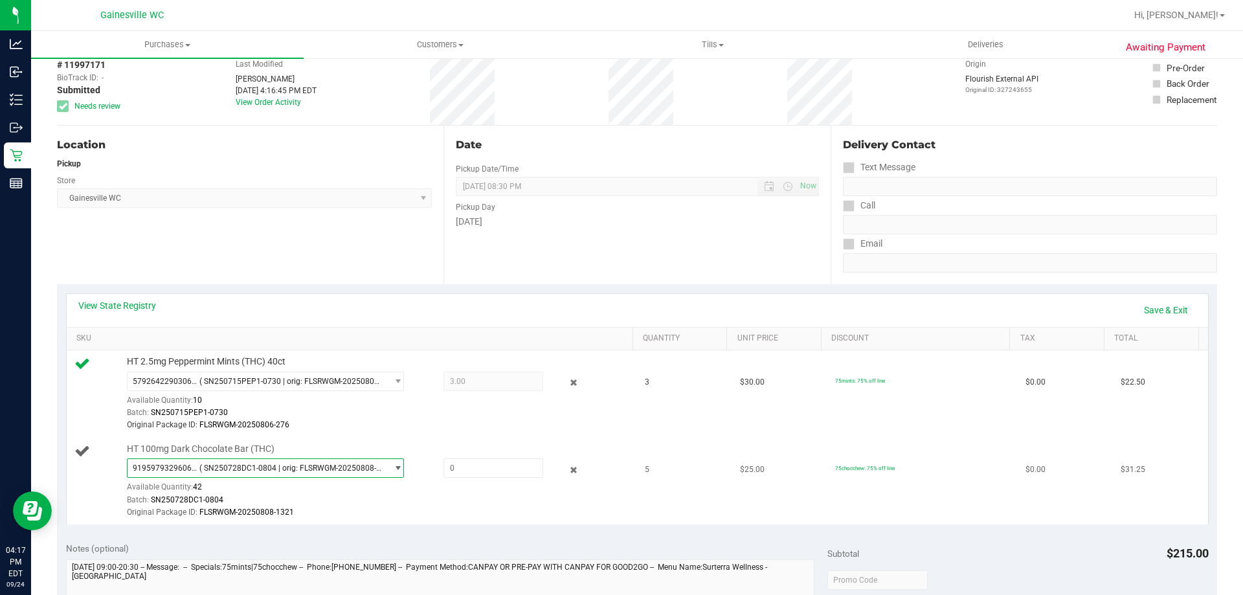
click at [354, 470] on span "( SN250728DC1-0804 | orig: FLSRWGM-20250808-1321 )" at bounding box center [290, 468] width 183 height 9
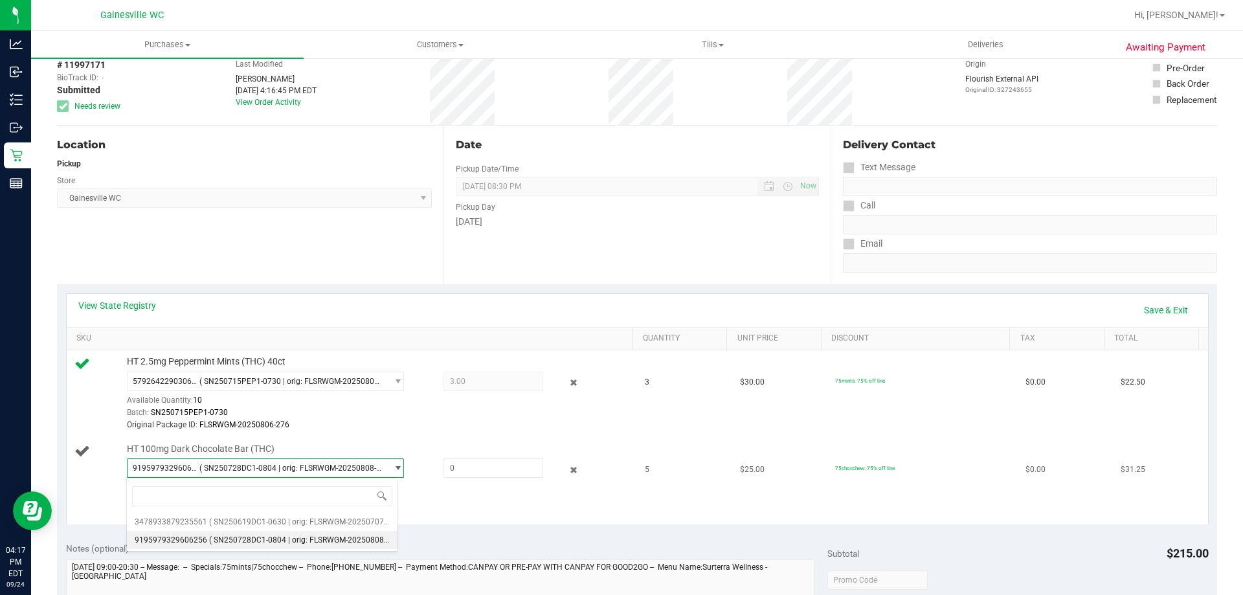
click at [388, 445] on div "HT 100mg Dark Chocolate Bar (THC) 9195979329606256 ( SN250728DC1-0804 | orig: F…" at bounding box center [373, 481] width 506 height 76
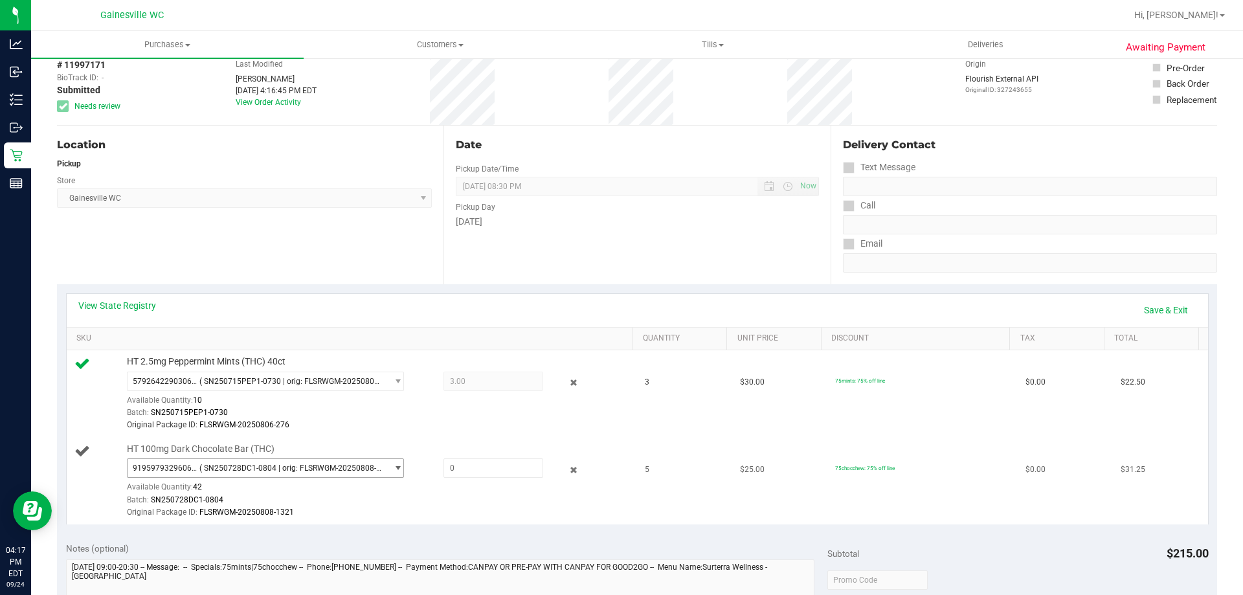
click at [368, 471] on span "( SN250728DC1-0804 | orig: FLSRWGM-20250808-1321 )" at bounding box center [290, 468] width 183 height 9
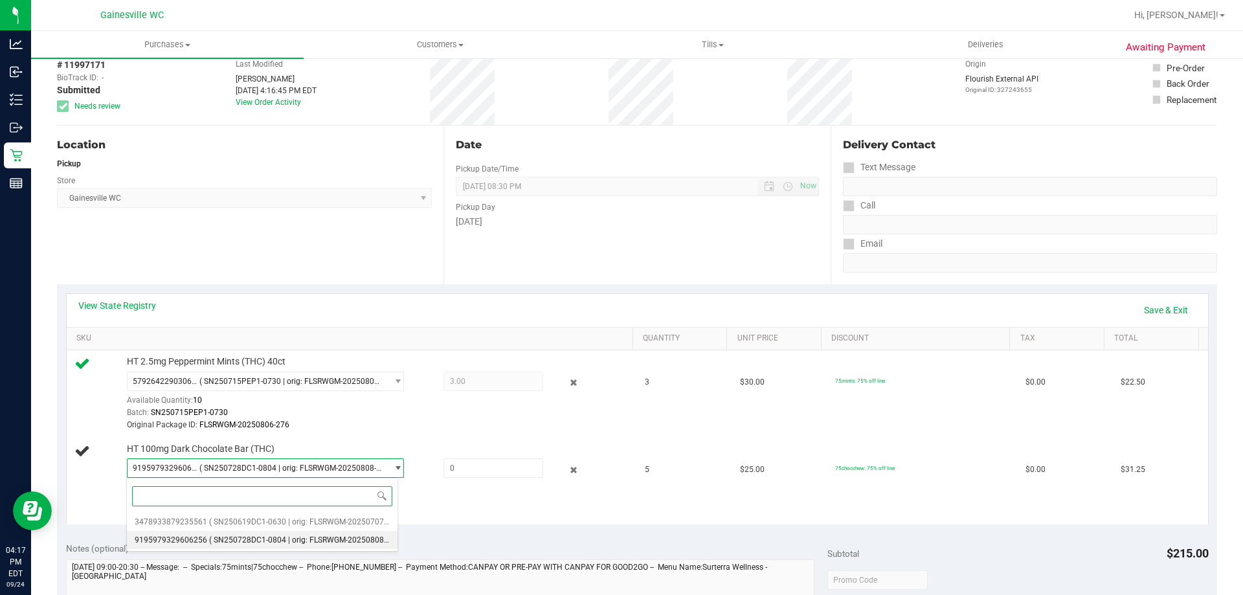
click at [331, 538] on span "( SN250728DC1-0804 | orig: FLSRWGM-20250808-1321 )" at bounding box center [308, 539] width 199 height 9
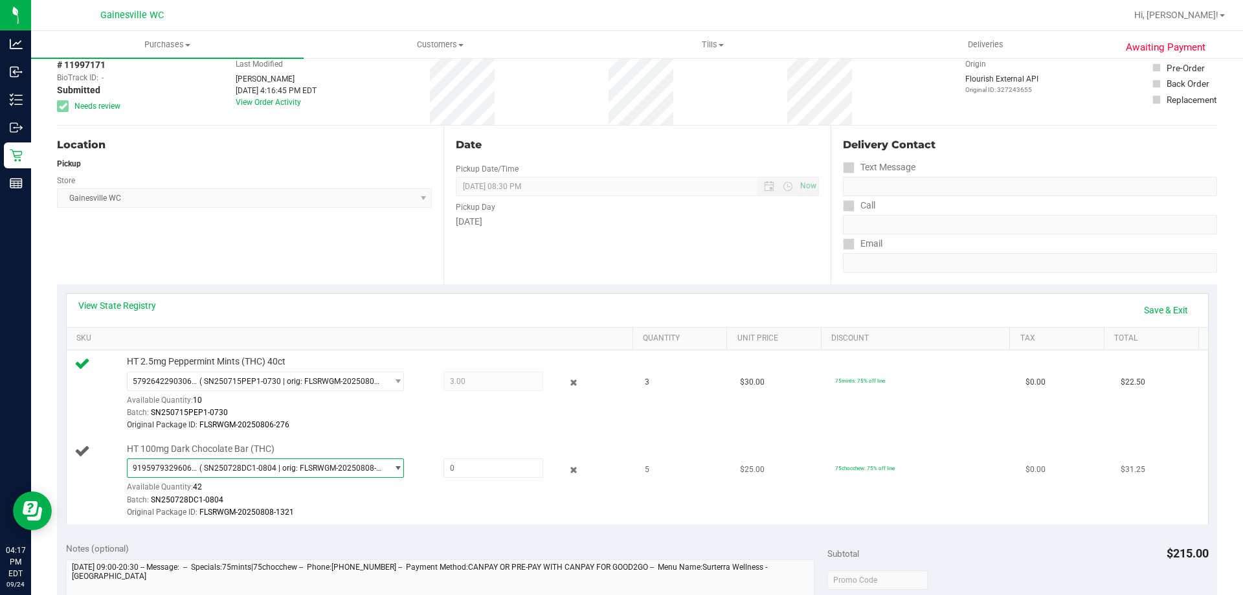
click at [396, 510] on div "Original Package ID: FLSRWGM-20250808-1321" at bounding box center [377, 512] width 500 height 12
click at [476, 473] on span at bounding box center [493, 467] width 100 height 19
type input "5"
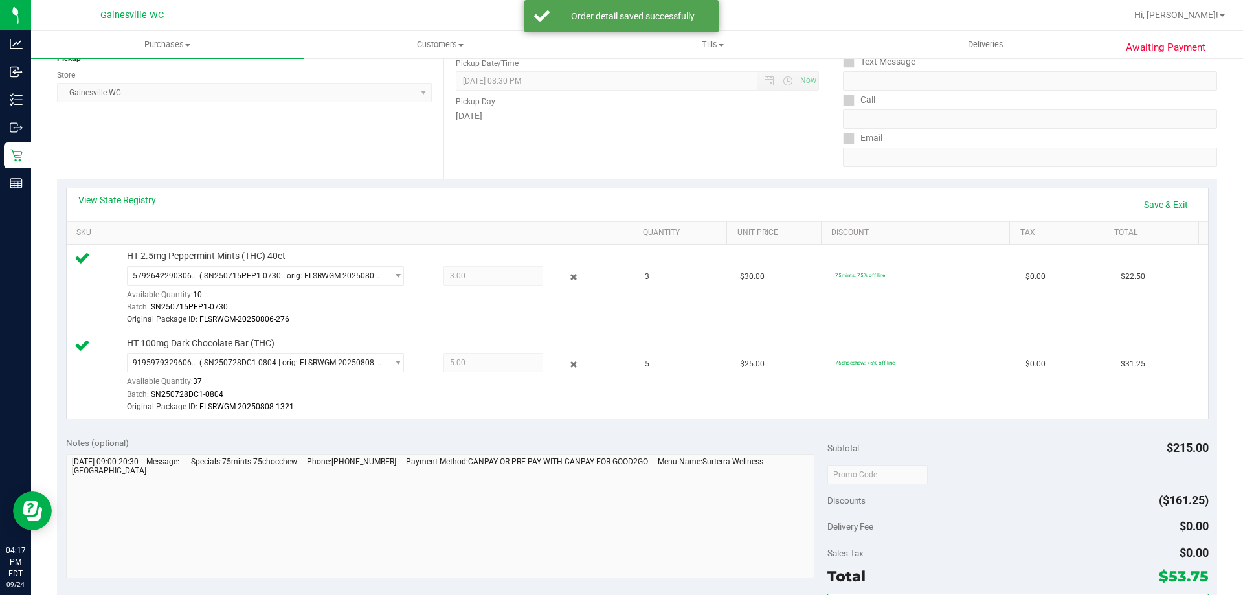
scroll to position [324, 0]
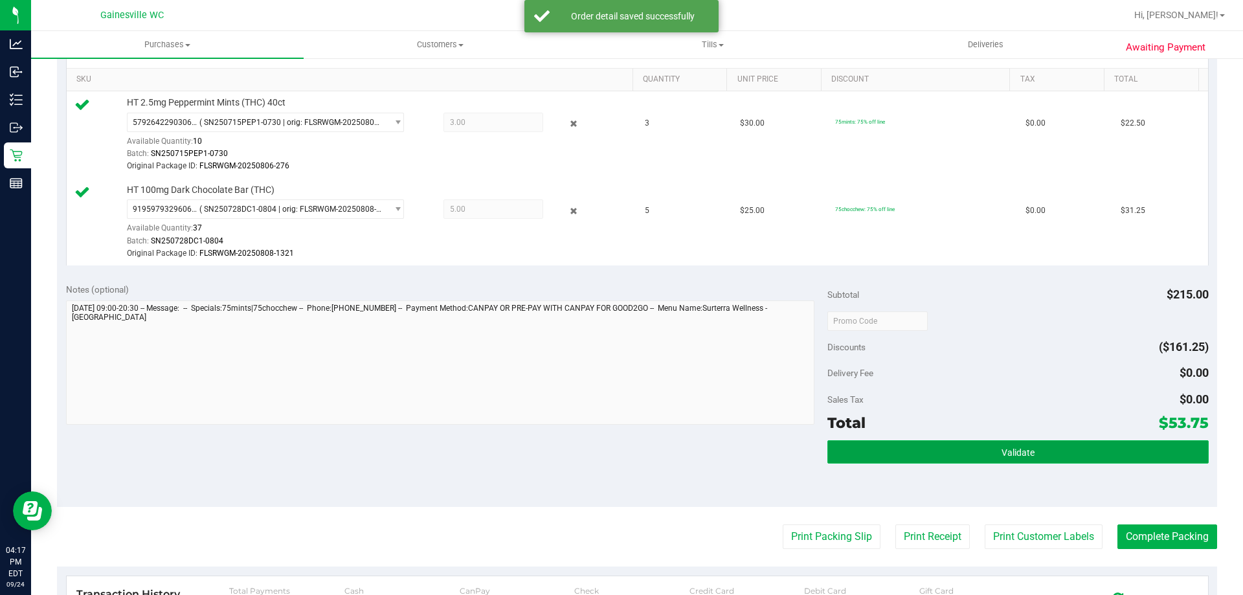
click at [1048, 462] on button "Validate" at bounding box center [1017, 451] width 381 height 23
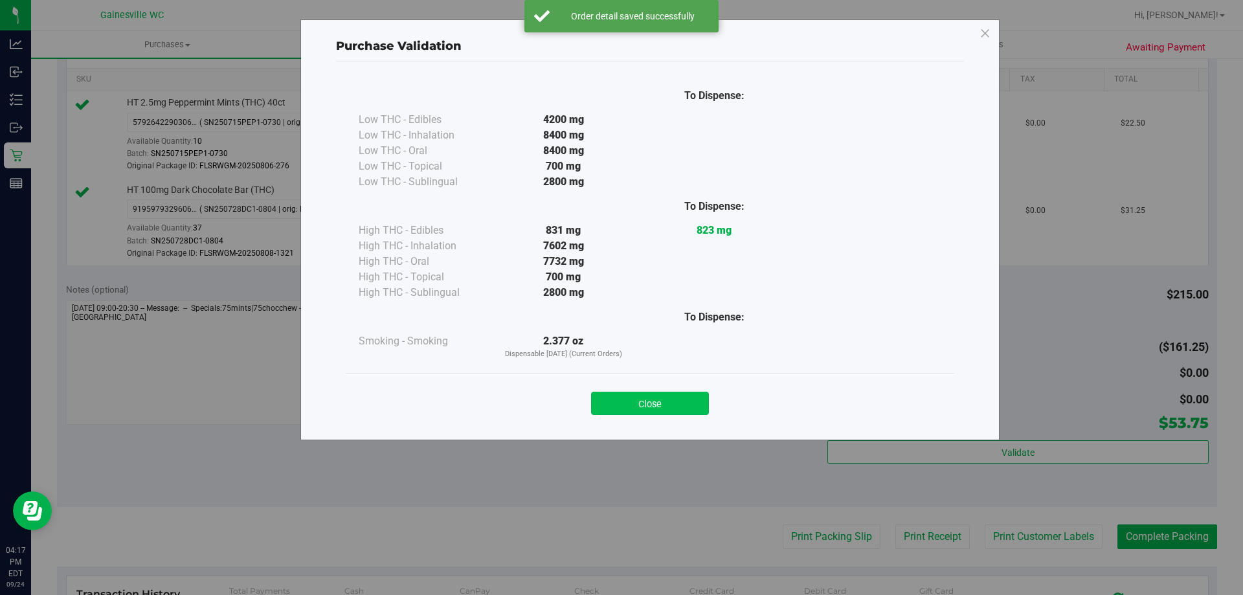
click at [705, 405] on button "Close" at bounding box center [650, 403] width 118 height 23
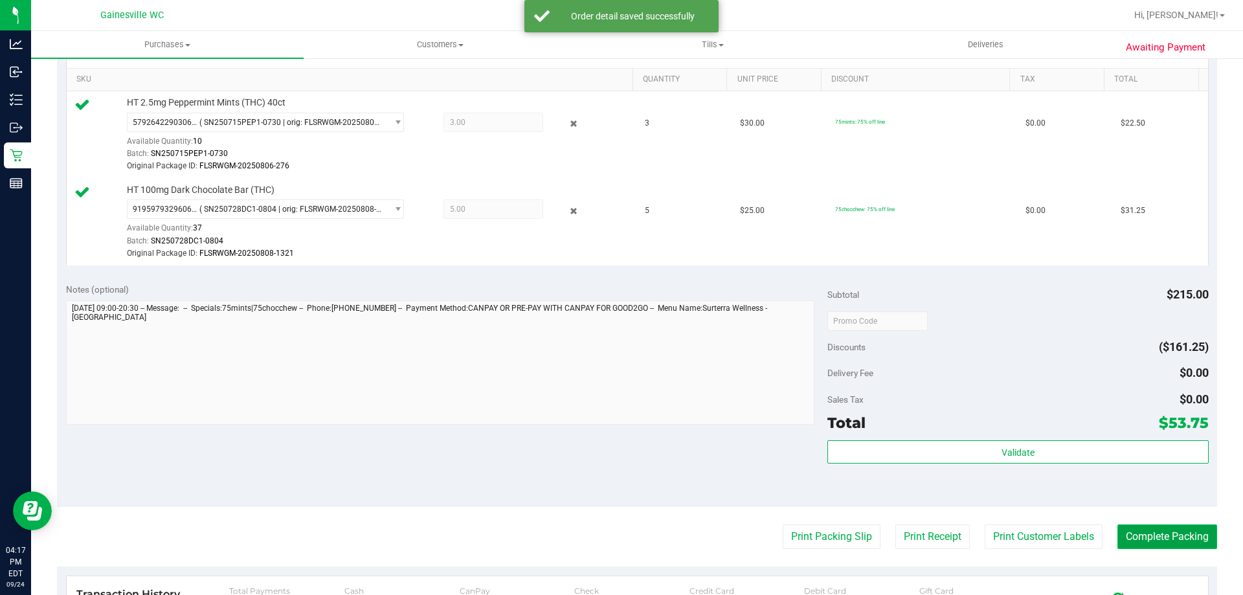
click at [1136, 543] on button "Complete Packing" at bounding box center [1167, 536] width 100 height 25
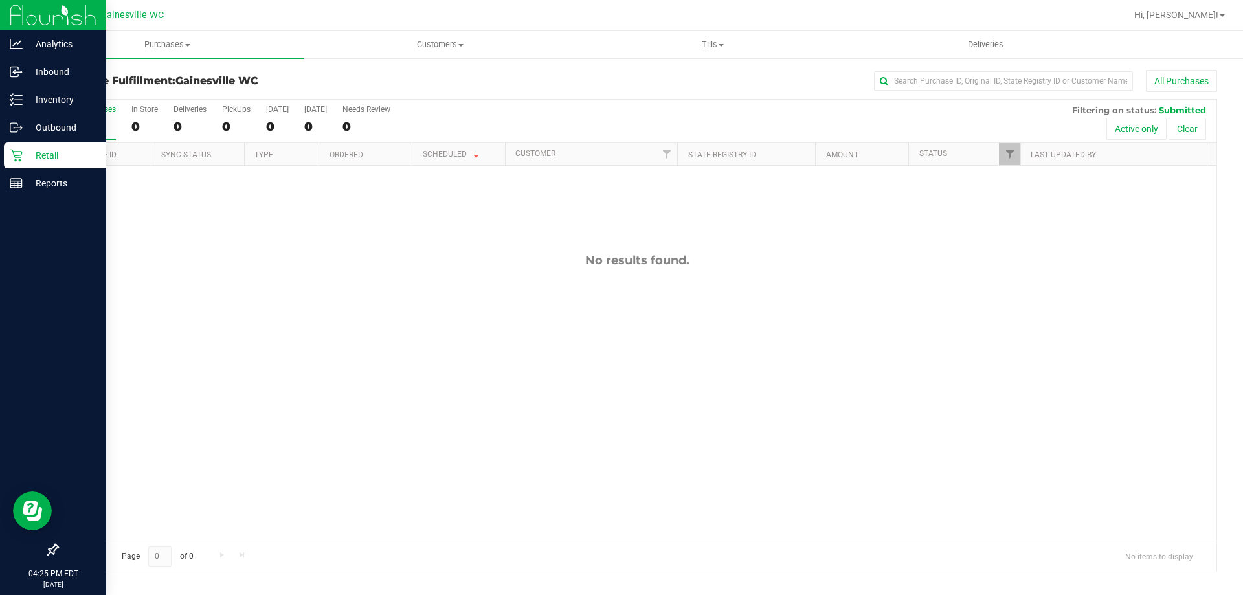
click at [41, 165] on div "Retail" at bounding box center [55, 155] width 102 height 26
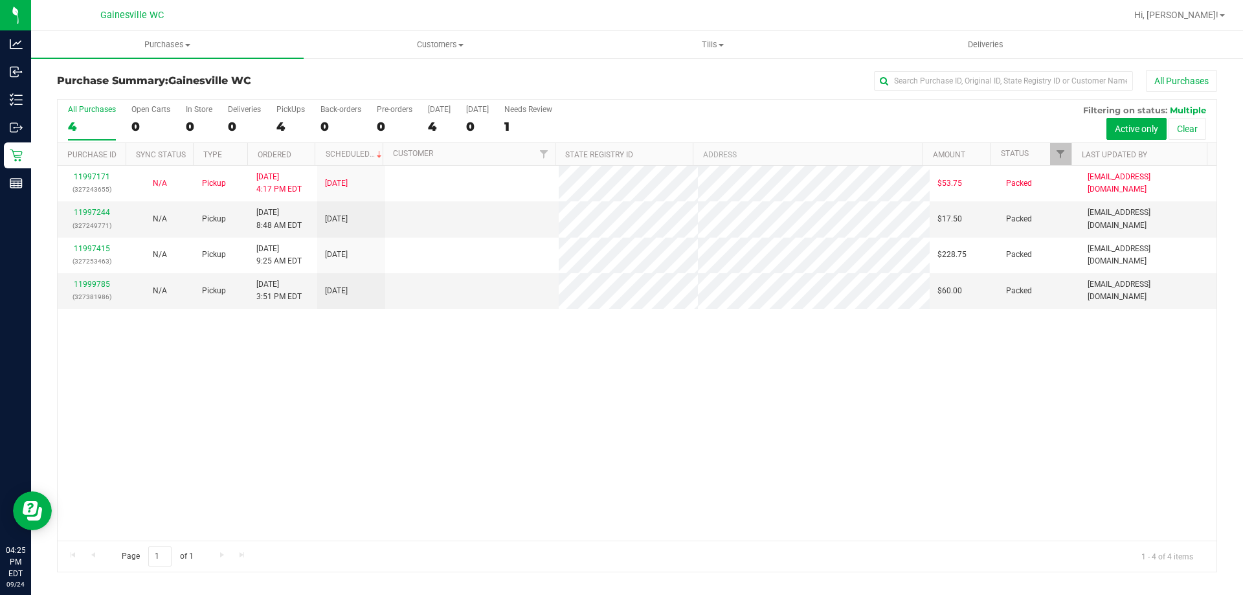
click at [476, 421] on div "11997171 (327243655) N/A Pickup 9/24/2025 4:17 PM EDT 9/24/2025 $53.75 Packed h…" at bounding box center [637, 353] width 1159 height 375
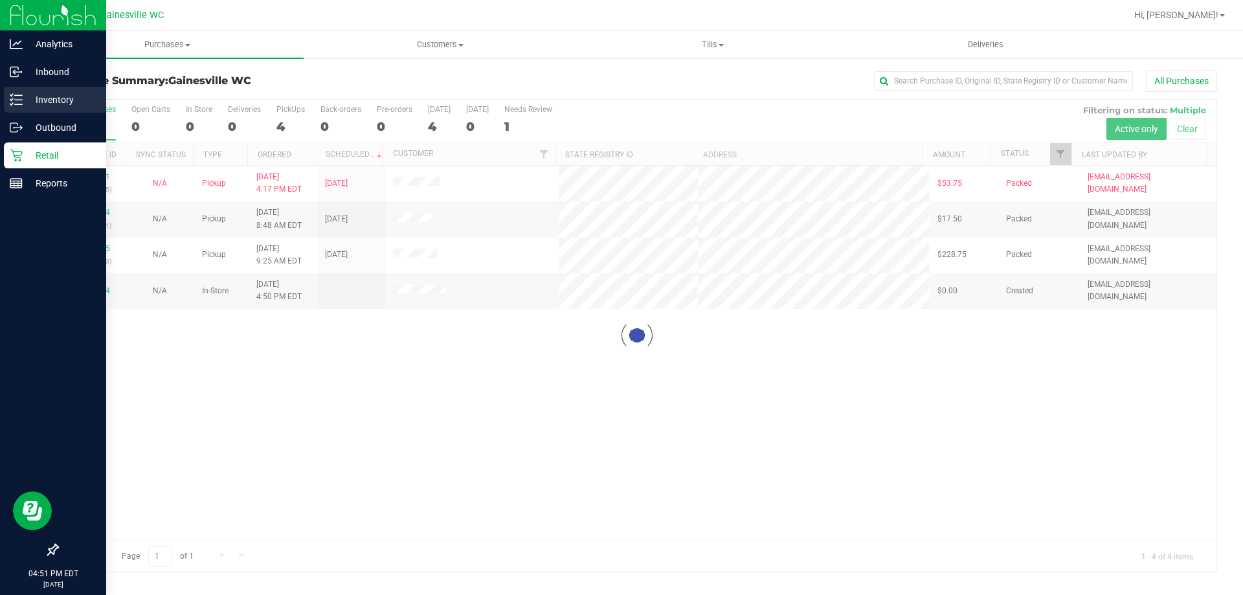
click at [18, 104] on line at bounding box center [18, 104] width 7 height 0
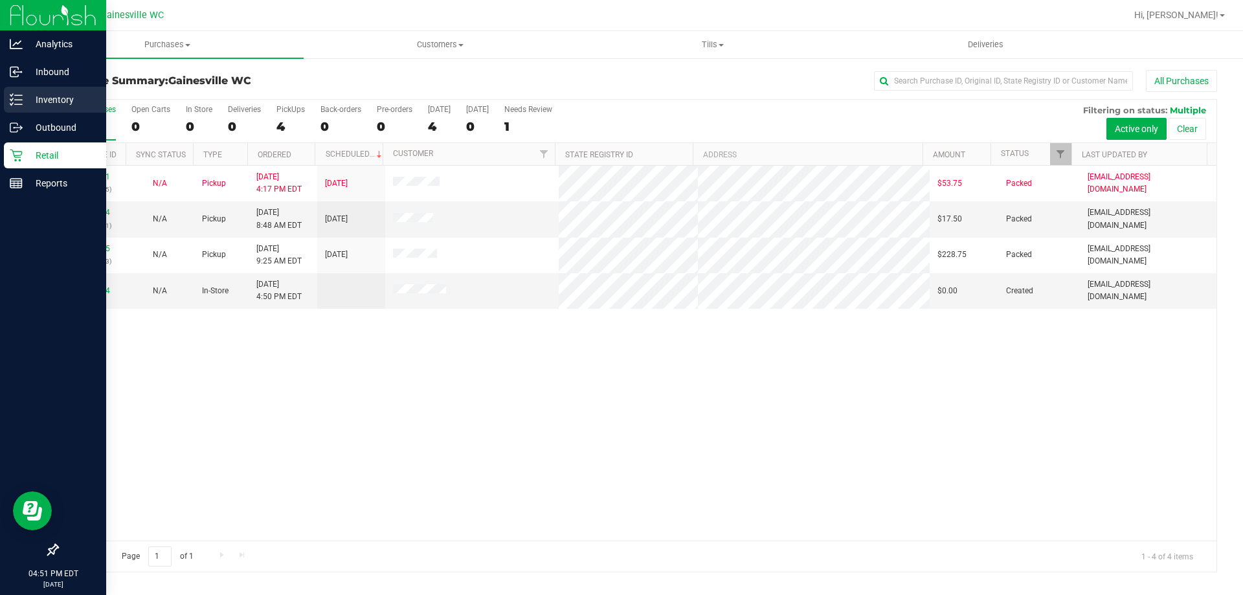
click at [65, 111] on div "Inventory" at bounding box center [55, 100] width 102 height 26
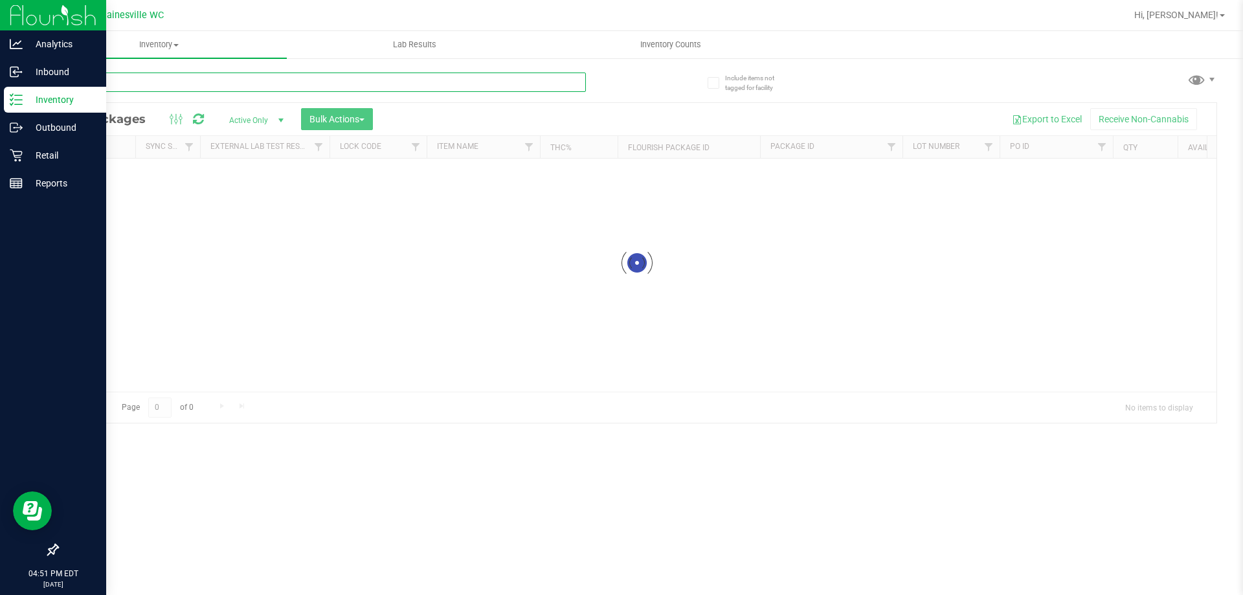
click at [495, 79] on input "text" at bounding box center [321, 82] width 529 height 19
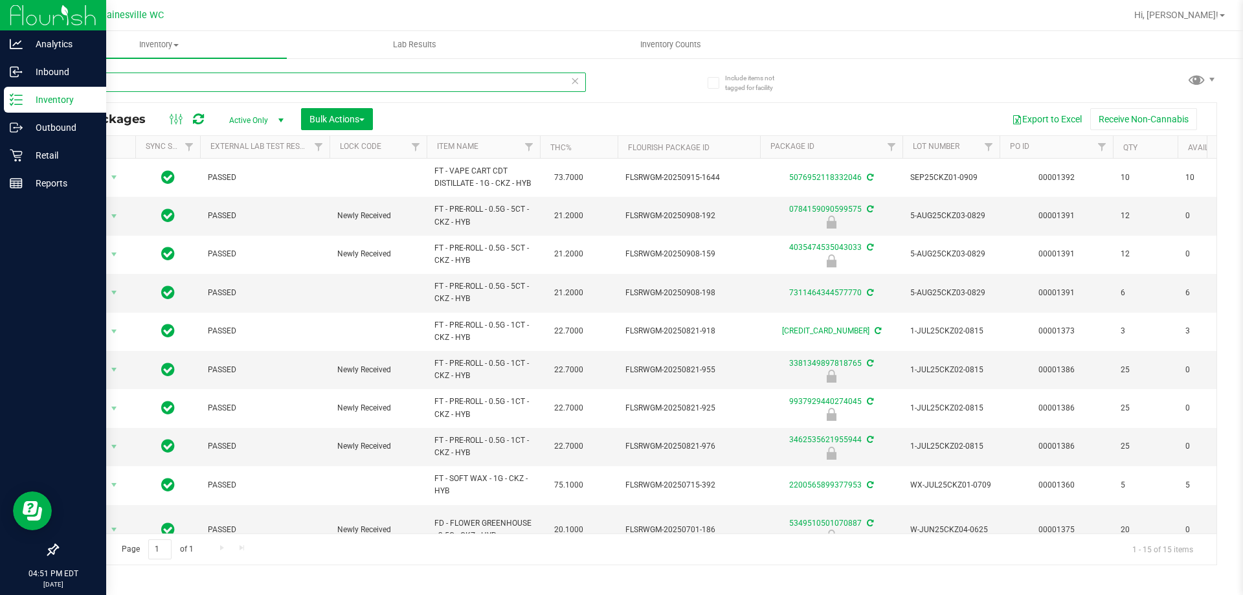
type input "cakez"
click at [8, 154] on div "Retail" at bounding box center [55, 155] width 102 height 26
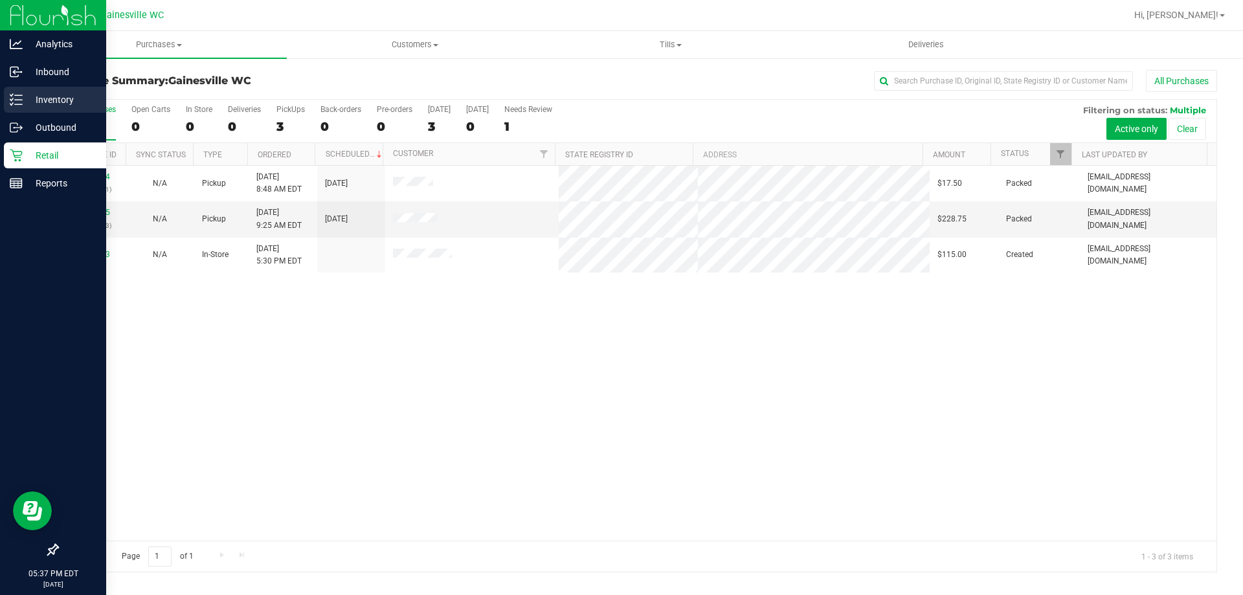
click at [17, 93] on icon at bounding box center [16, 99] width 13 height 13
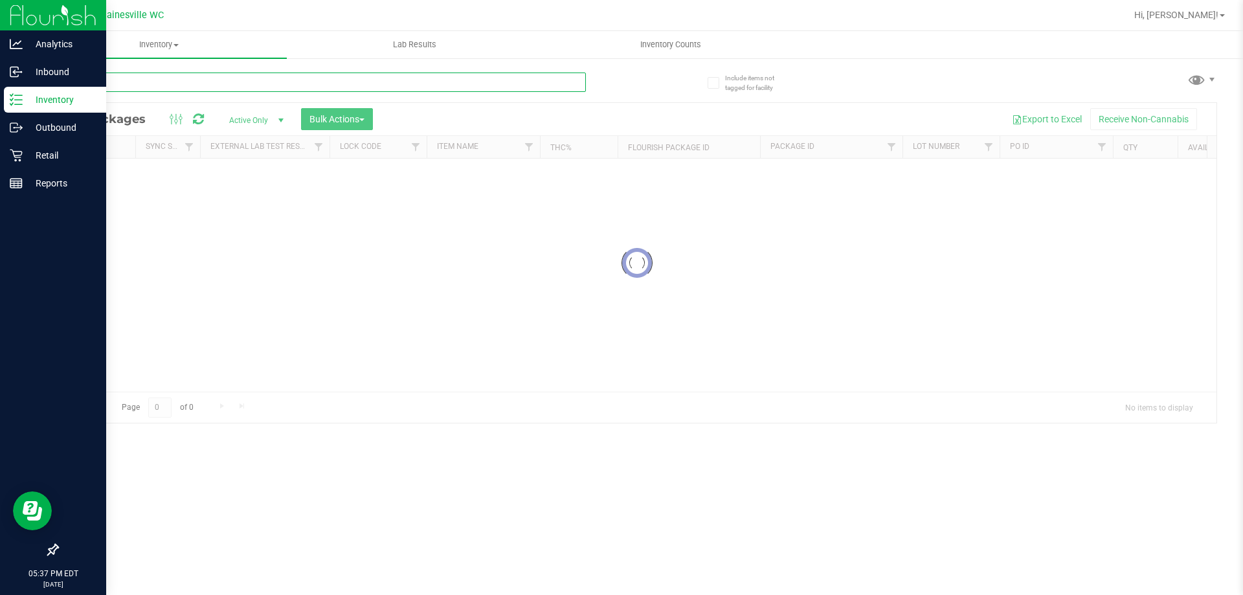
click at [309, 81] on input "text" at bounding box center [321, 82] width 529 height 19
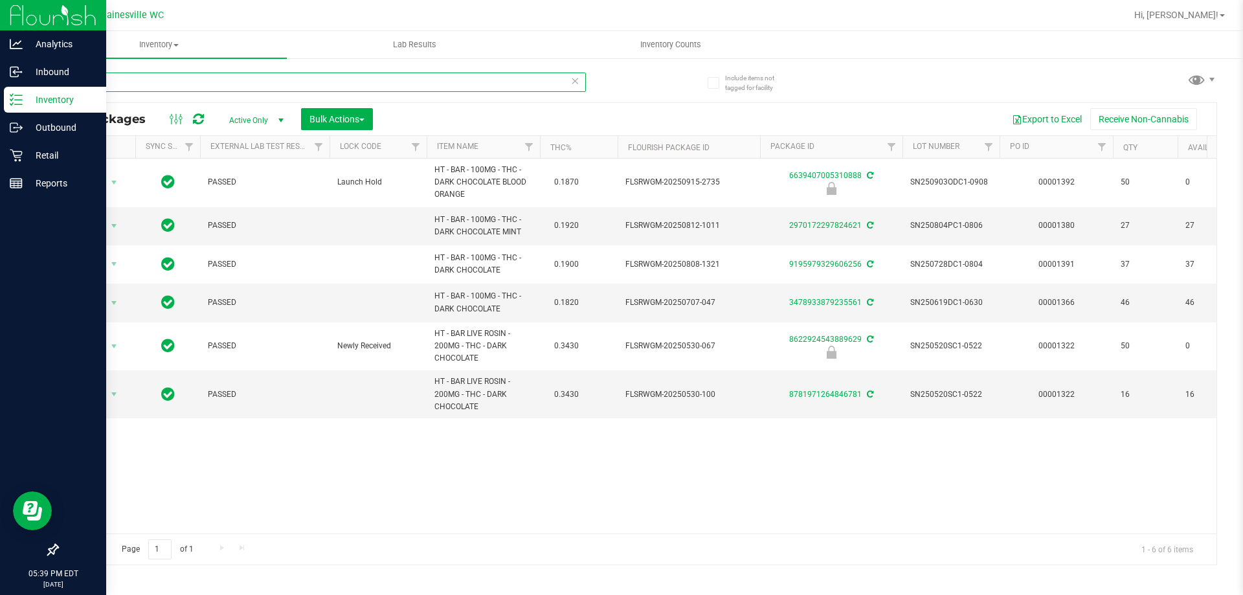
type input "d"
click at [31, 148] on p "Retail" at bounding box center [62, 156] width 78 height 16
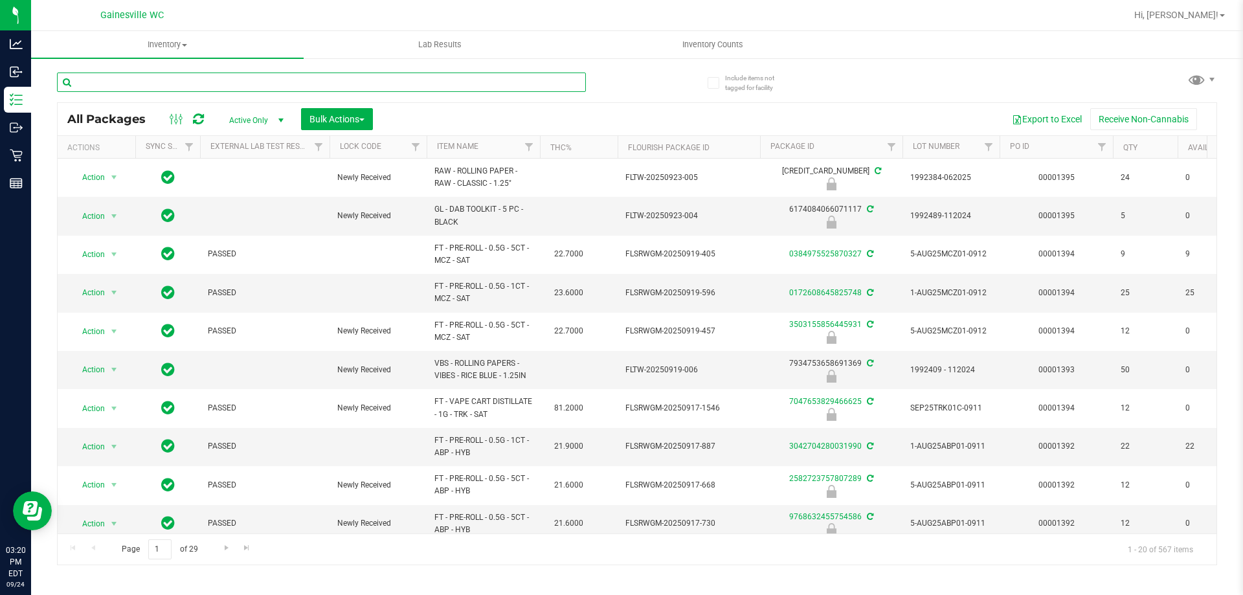
click at [307, 80] on input "text" at bounding box center [321, 82] width 529 height 19
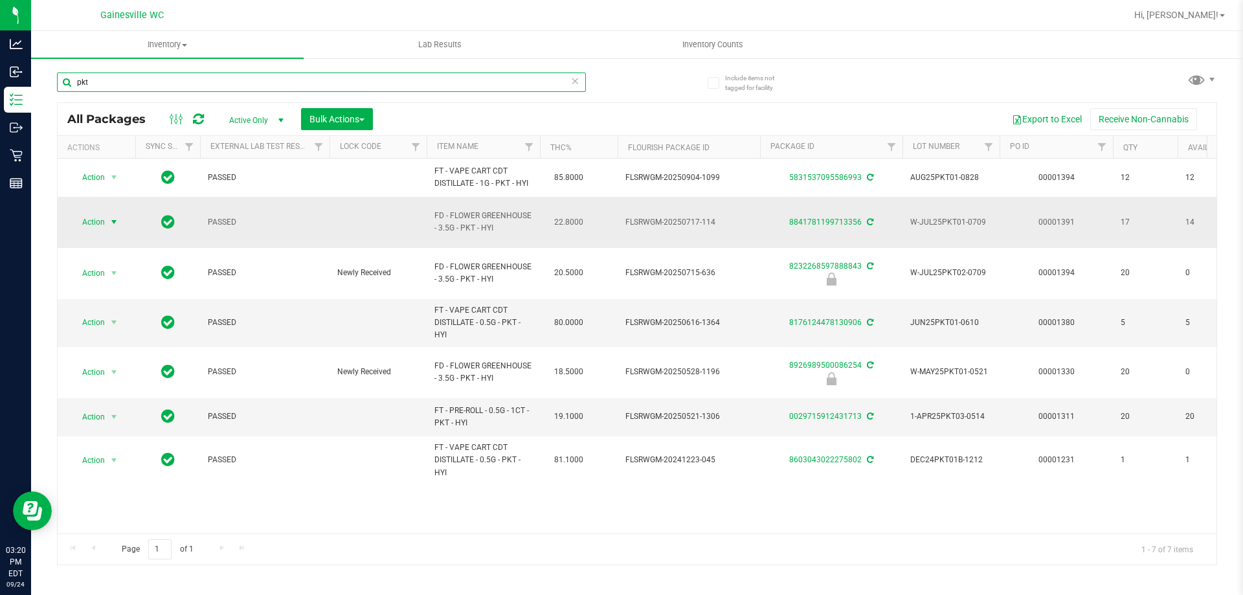
type input "pkt"
click at [112, 218] on span "select" at bounding box center [114, 222] width 10 height 10
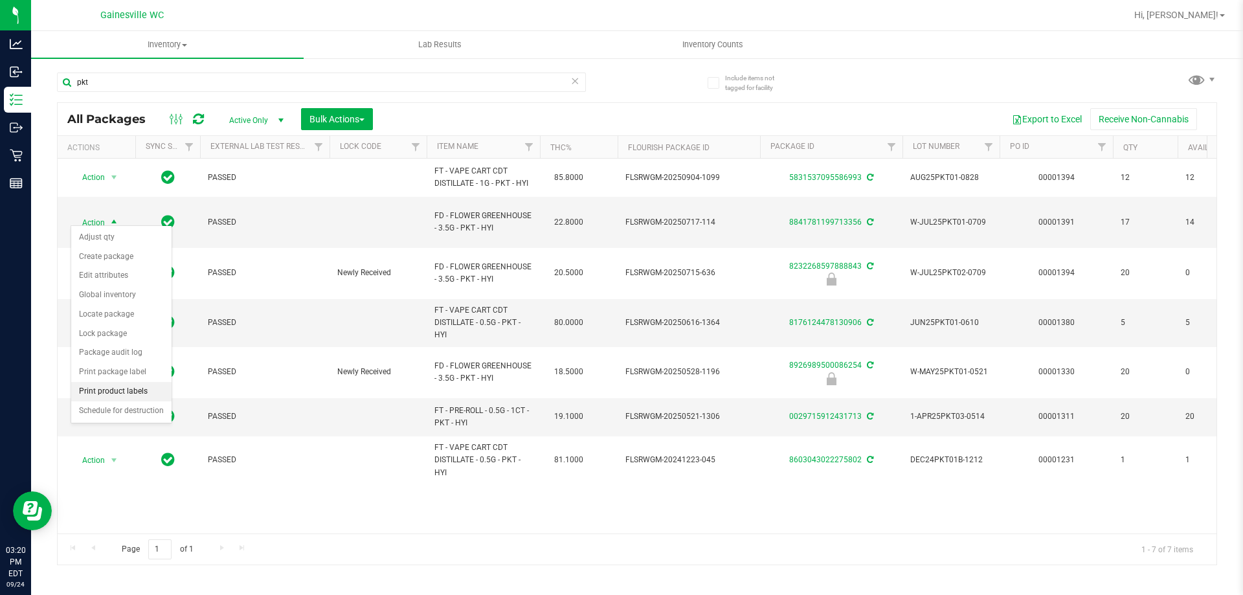
click at [151, 389] on li "Print product labels" at bounding box center [121, 391] width 100 height 19
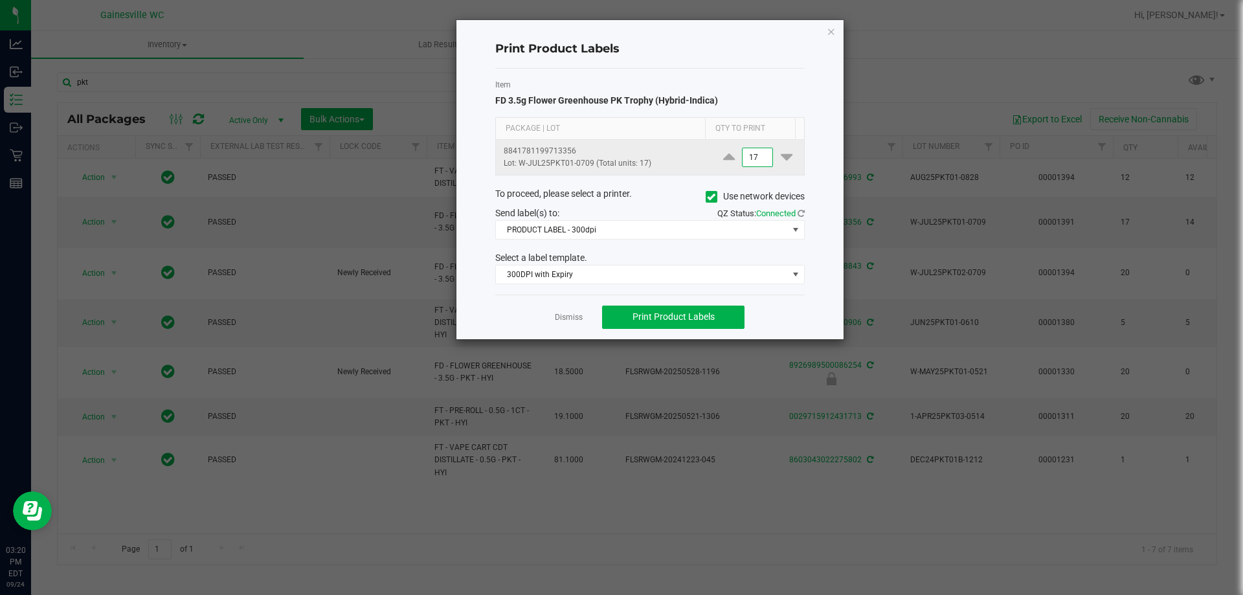
click at [758, 160] on input "17" at bounding box center [758, 157] width 30 height 18
type input "1"
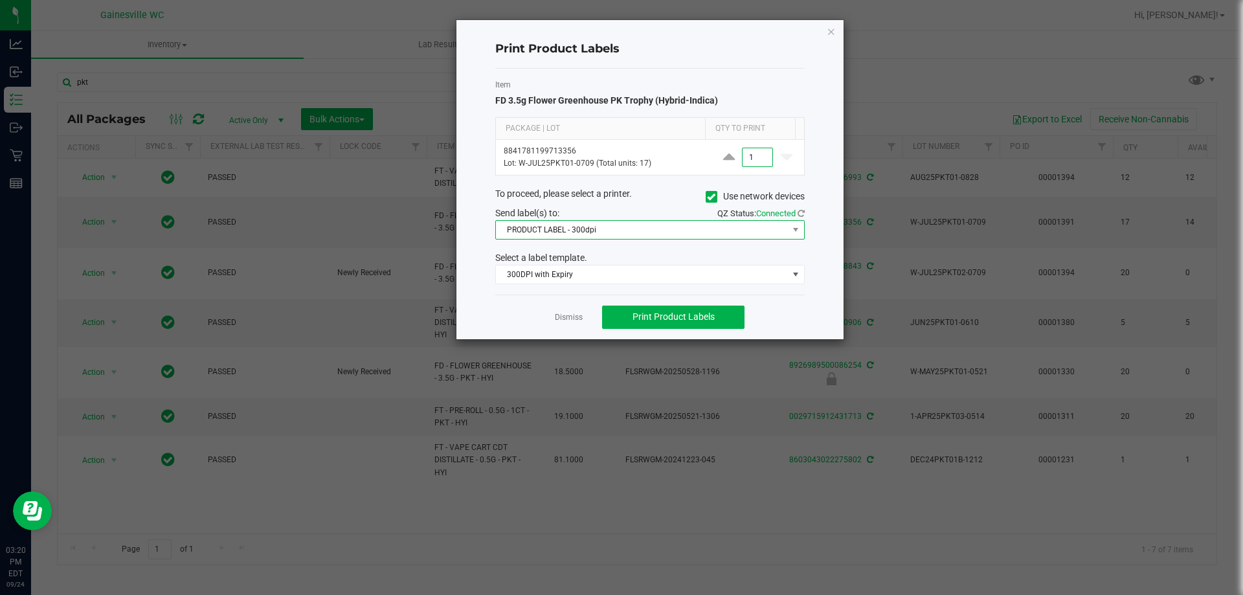
click at [657, 227] on span "PRODUCT LABEL - 300dpi" at bounding box center [642, 230] width 292 height 18
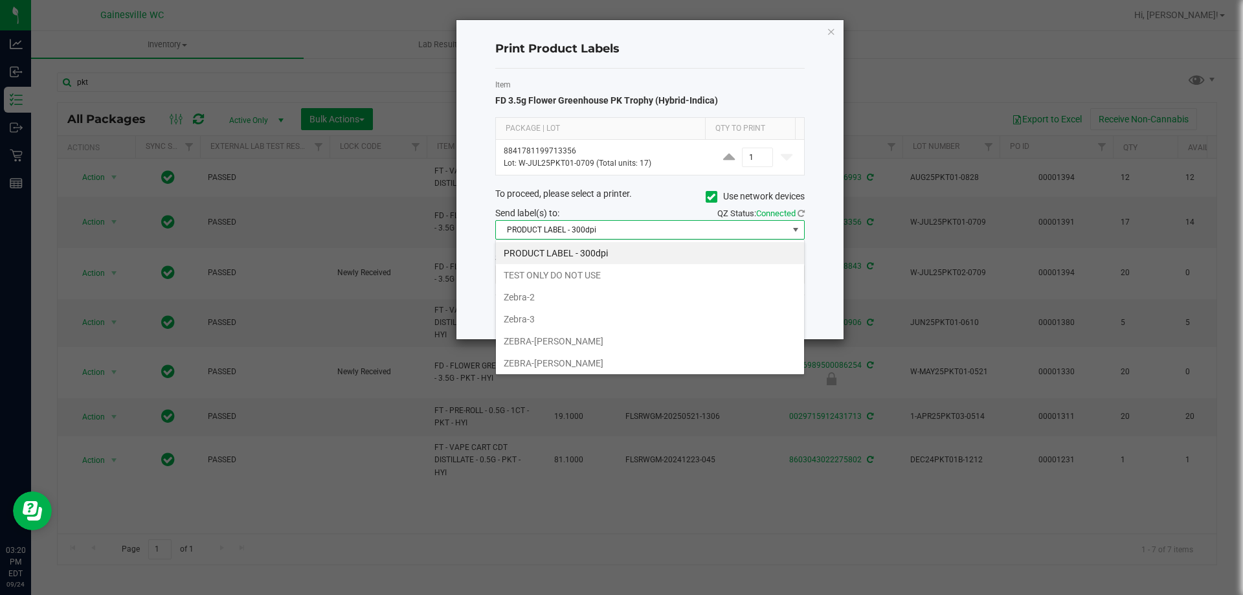
scroll to position [19, 309]
click at [630, 342] on li "ZEBRA-[PERSON_NAME]" at bounding box center [650, 341] width 308 height 22
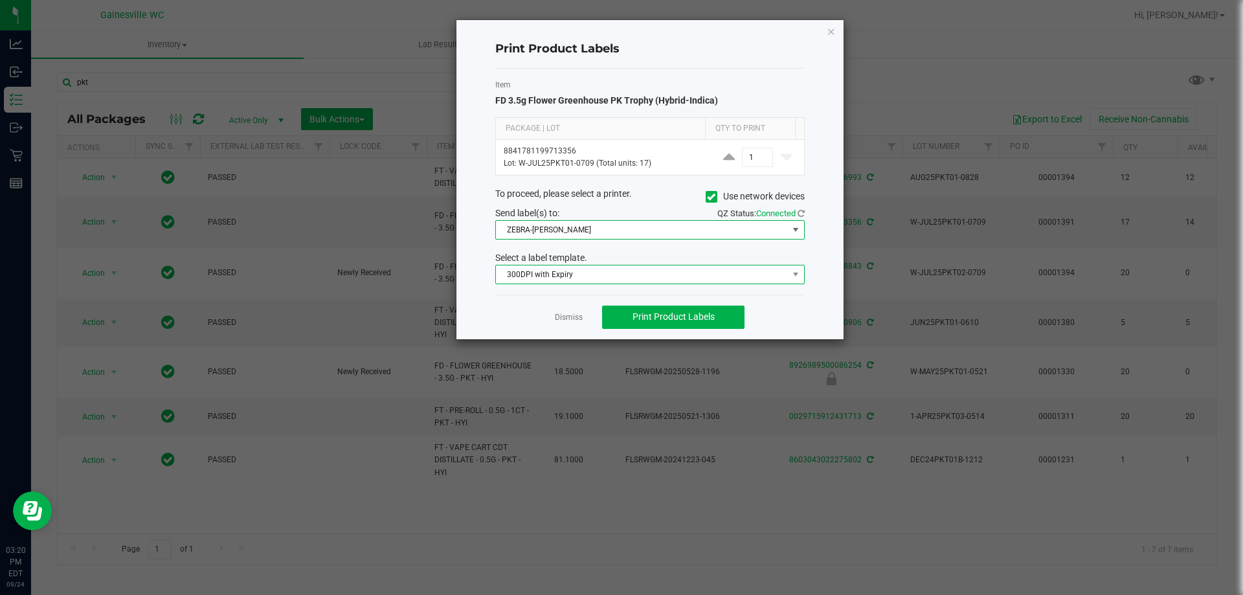
click at [616, 271] on span "300DPI with Expiry" at bounding box center [642, 274] width 292 height 18
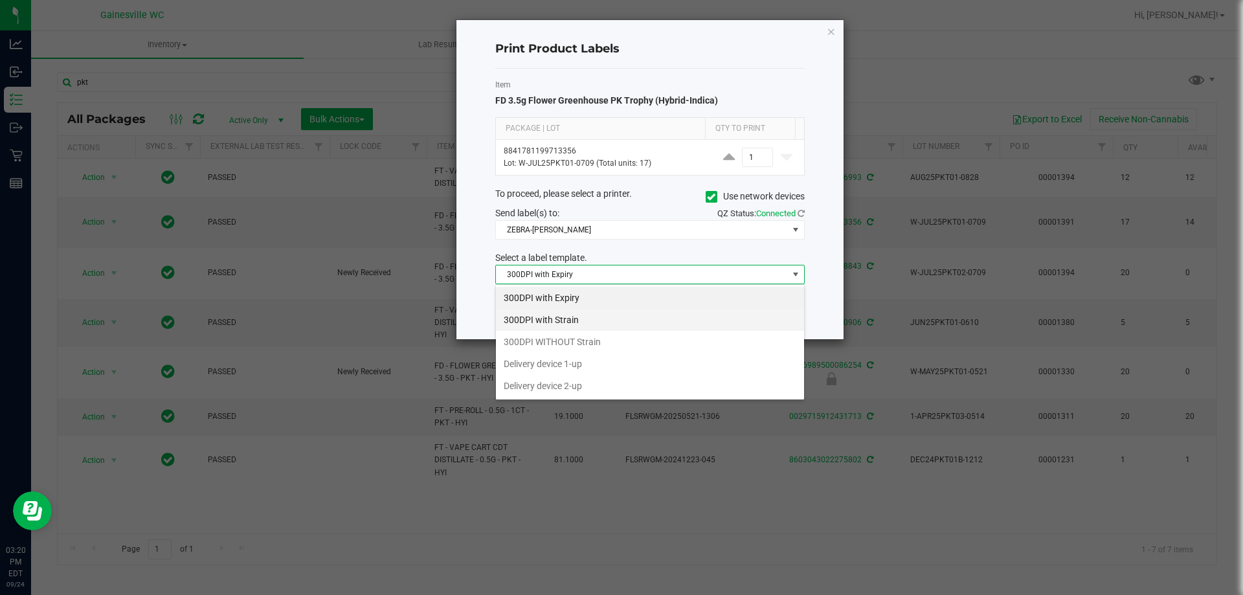
click at [597, 316] on li "300DPI with Strain" at bounding box center [650, 320] width 308 height 22
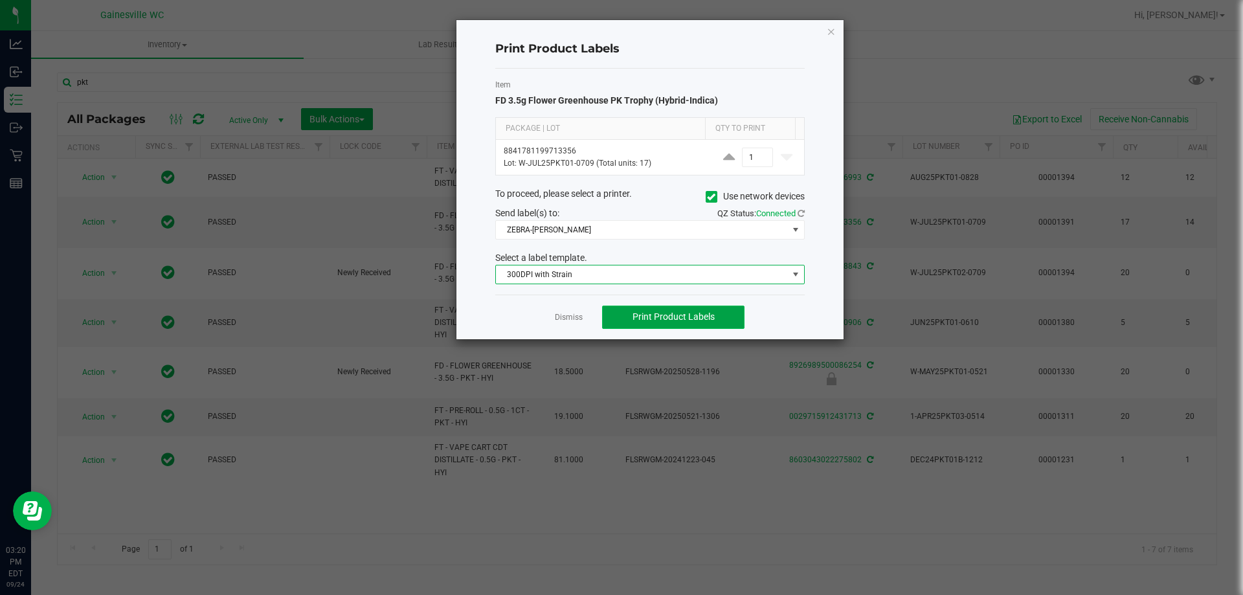
click at [660, 318] on span "Print Product Labels" at bounding box center [673, 316] width 82 height 10
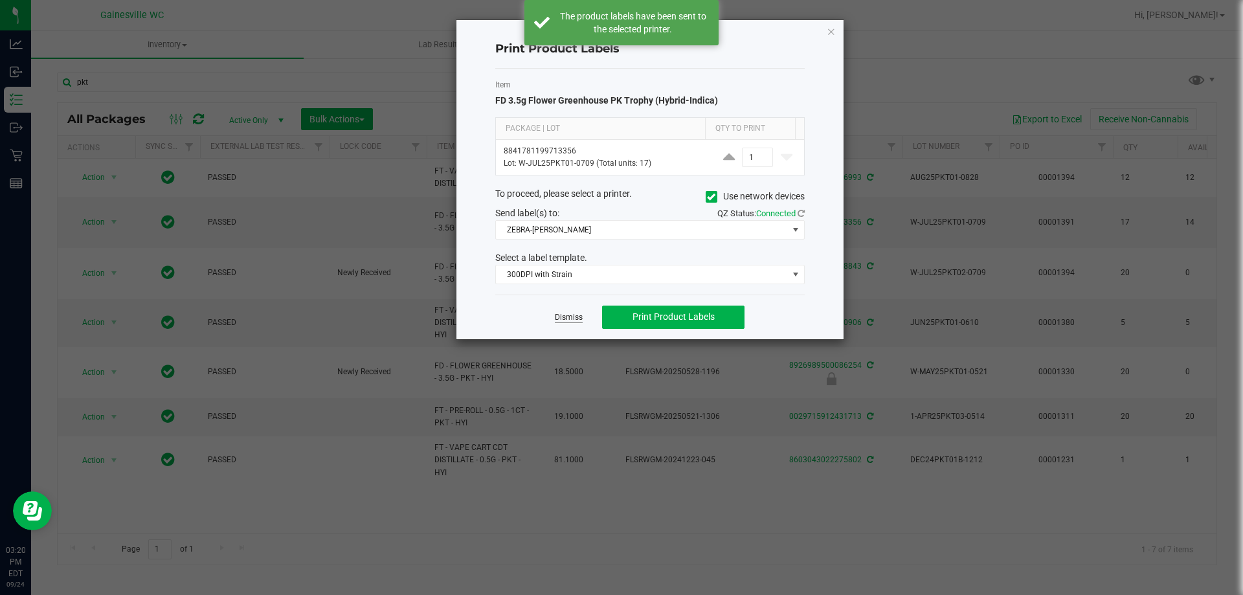
click at [555, 319] on link "Dismiss" at bounding box center [569, 317] width 28 height 11
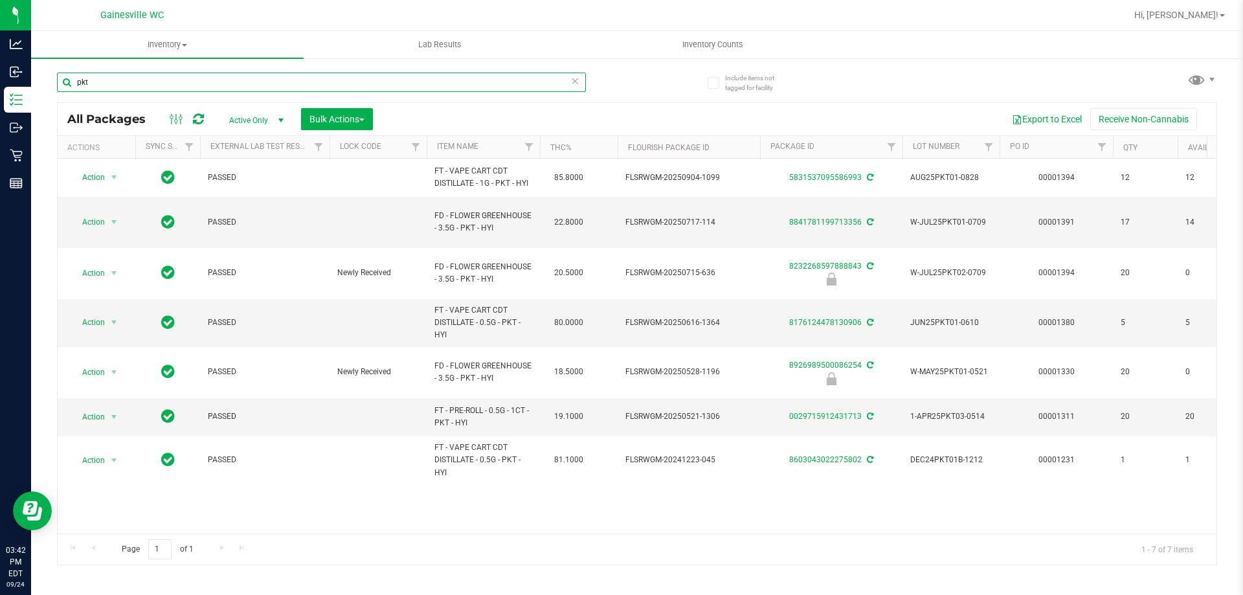
click at [311, 75] on input "pkt" at bounding box center [321, 82] width 529 height 19
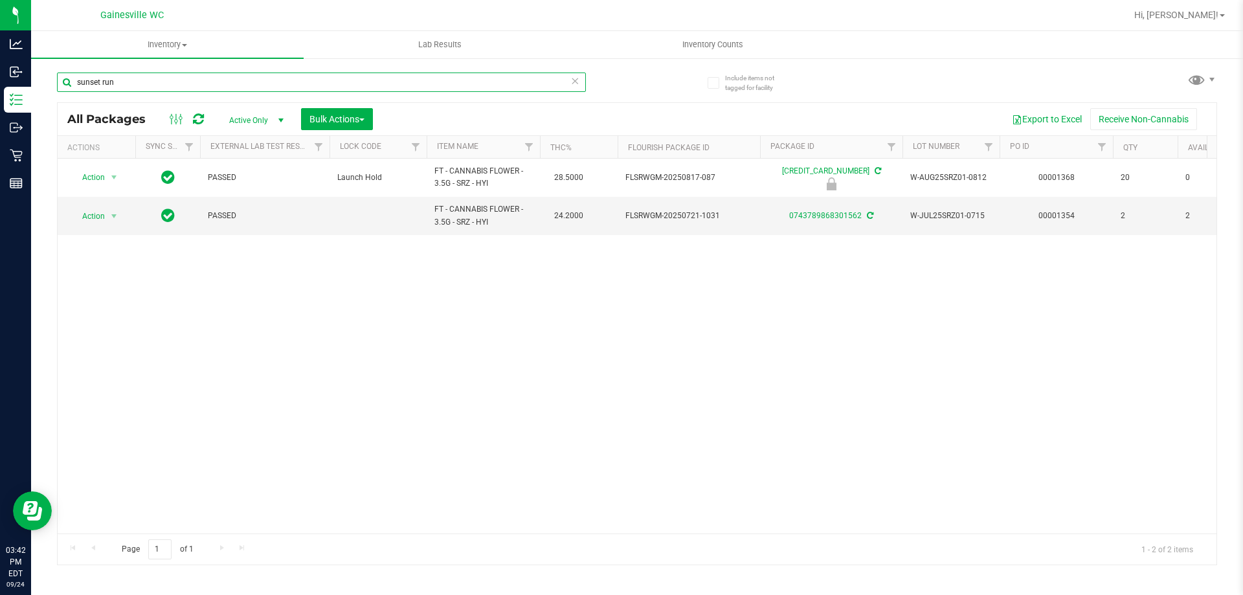
click at [493, 88] on input "sunset run" at bounding box center [321, 82] width 529 height 19
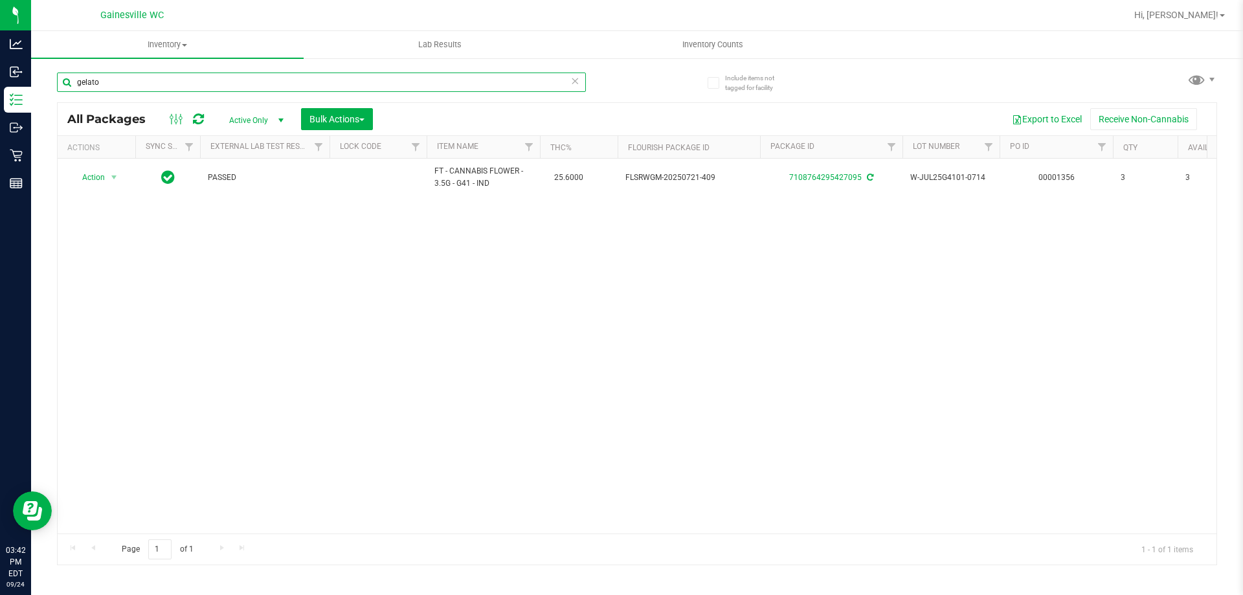
click at [493, 88] on input "gelato" at bounding box center [321, 82] width 529 height 19
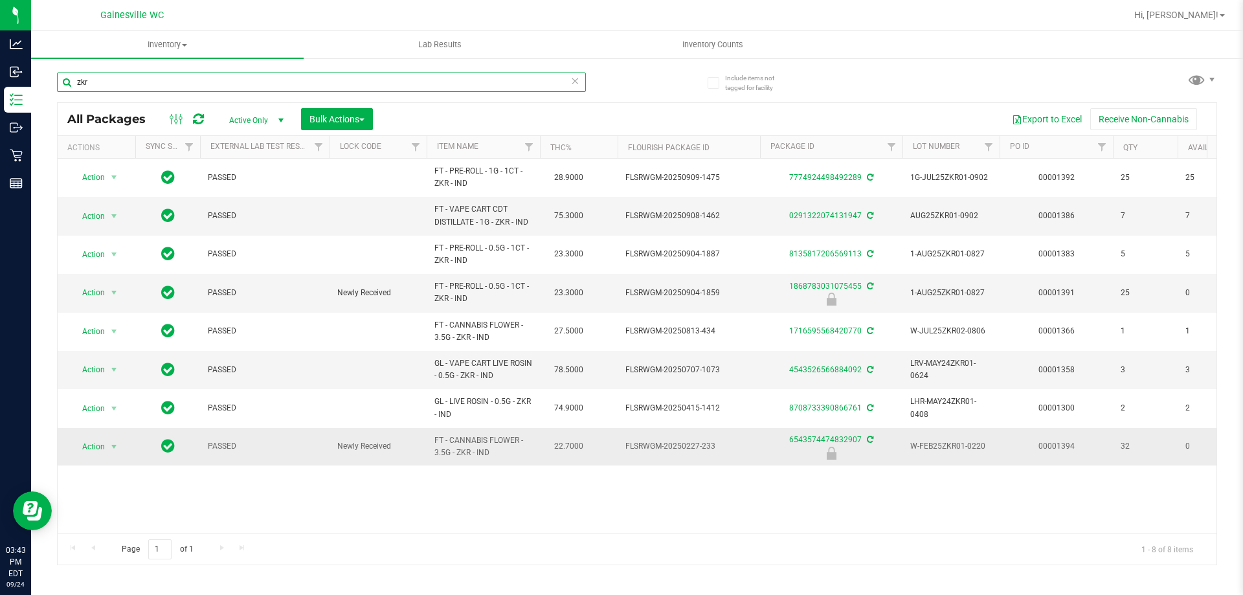
type input "zkr"
drag, startPoint x: 591, startPoint y: 443, endPoint x: 430, endPoint y: 440, distance: 161.2
click at [430, 440] on td "FT - CANNABIS FLOWER - 3.5G - ZKR - IND" at bounding box center [483, 447] width 113 height 38
drag, startPoint x: 430, startPoint y: 440, endPoint x: 512, endPoint y: 452, distance: 83.0
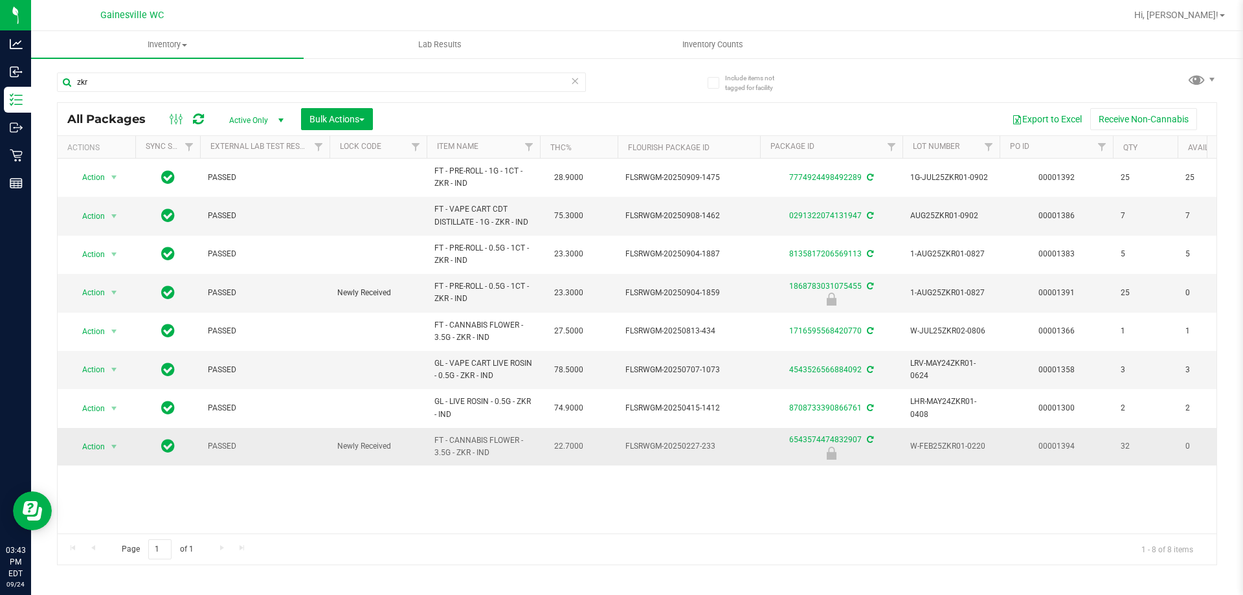
click at [512, 452] on td "FT - CANNABIS FLOWER - 3.5G - ZKR - IND" at bounding box center [483, 447] width 113 height 38
click at [512, 452] on span "FT - CANNABIS FLOWER - 3.5G - ZKR - IND" at bounding box center [483, 446] width 98 height 25
drag, startPoint x: 509, startPoint y: 456, endPoint x: 441, endPoint y: 433, distance: 71.7
click at [441, 433] on td "FT - CANNABIS FLOWER - 3.5G - ZKR - IND" at bounding box center [483, 447] width 113 height 38
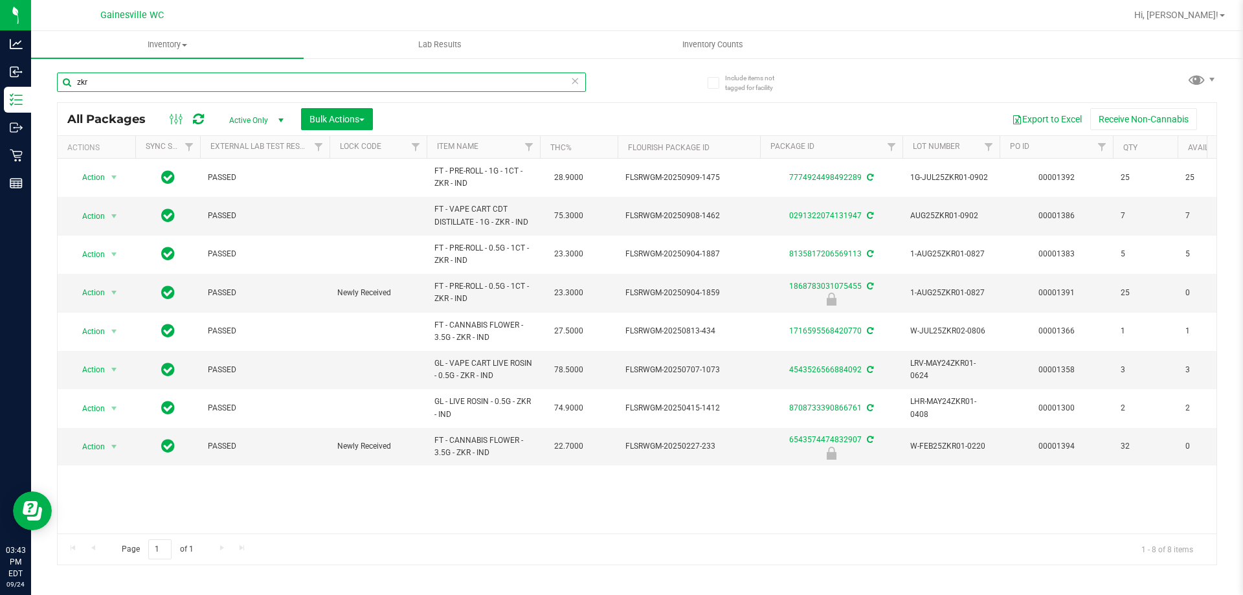
click at [579, 79] on input "zkr" at bounding box center [321, 82] width 529 height 19
click at [576, 81] on icon at bounding box center [574, 81] width 9 height 16
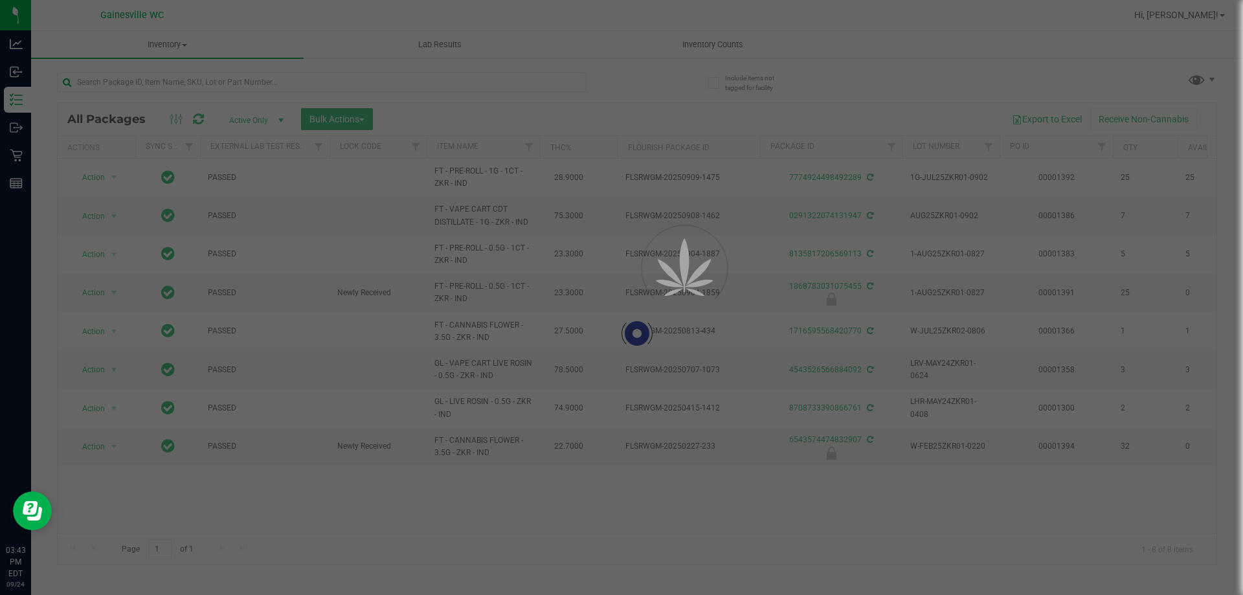
click at [558, 85] on div at bounding box center [621, 297] width 1243 height 595
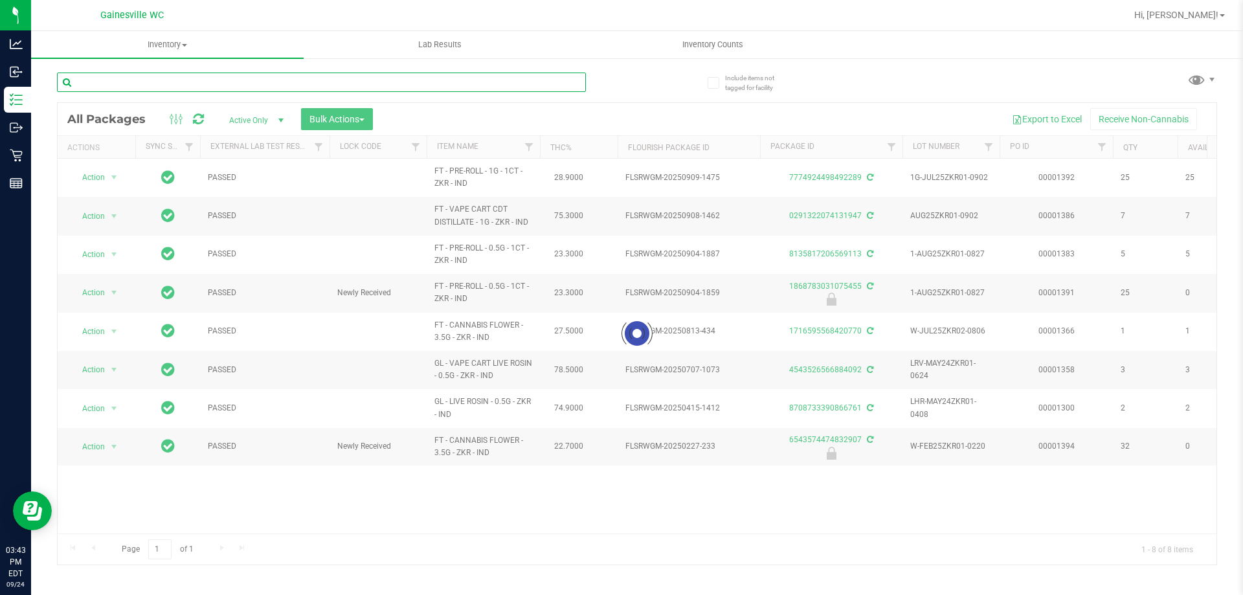
click at [548, 85] on input "text" at bounding box center [321, 82] width 529 height 19
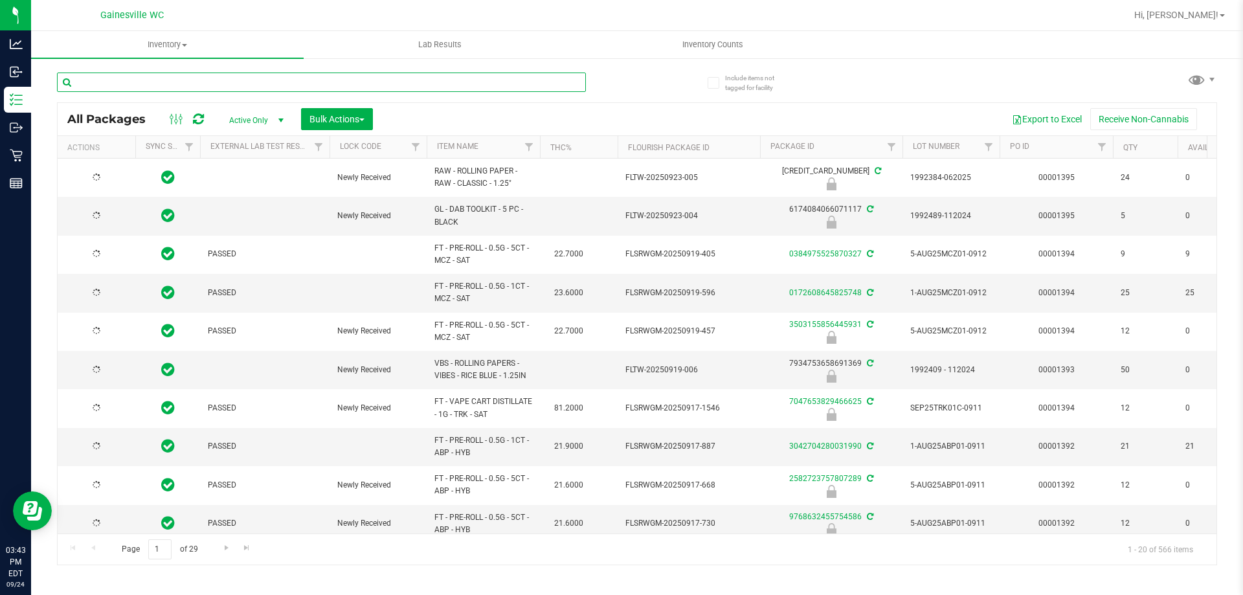
type input "[DATE]"
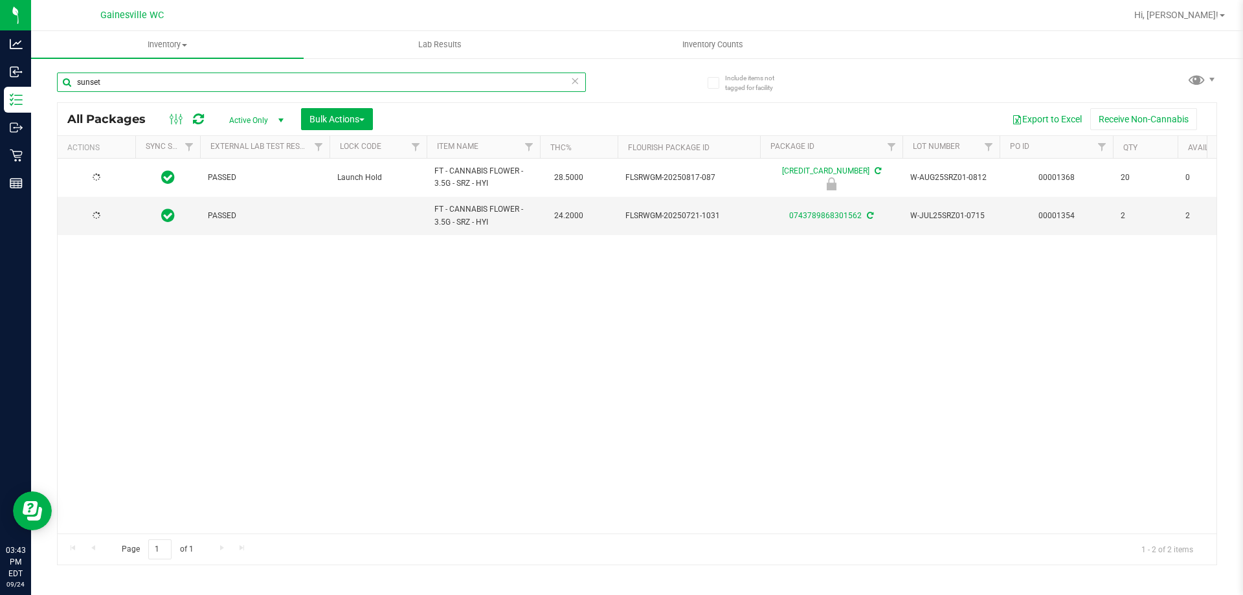
click at [580, 80] on input "sunset" at bounding box center [321, 82] width 529 height 19
click at [318, 85] on input "sunset" at bounding box center [321, 82] width 529 height 19
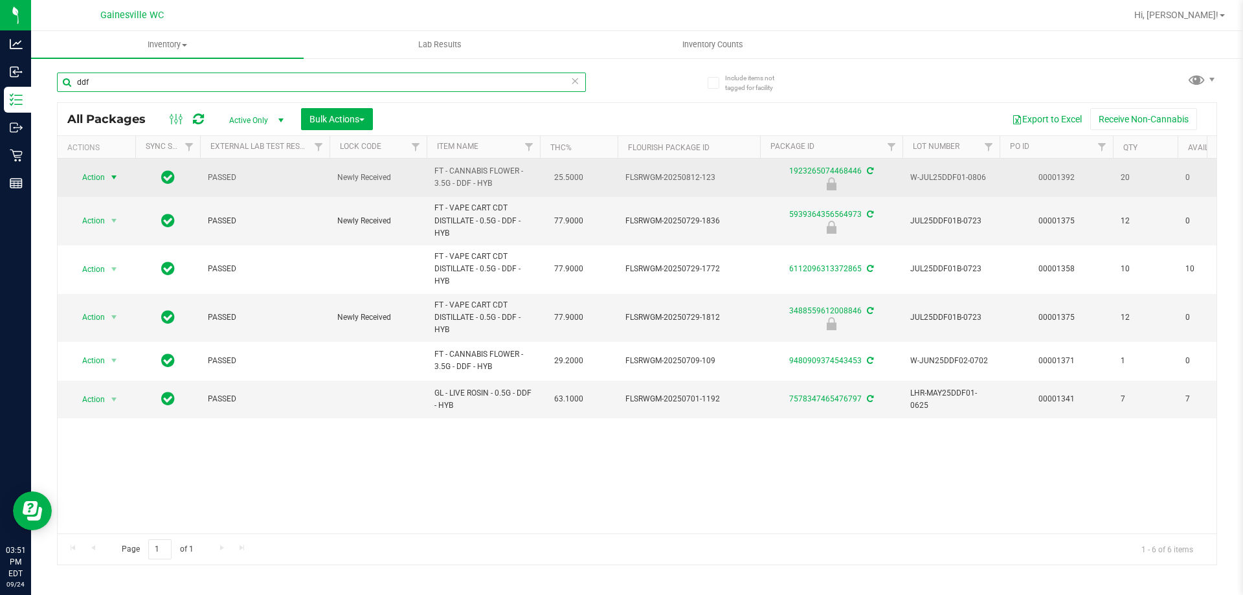
type input "ddf"
click at [107, 180] on span "select" at bounding box center [114, 177] width 16 height 18
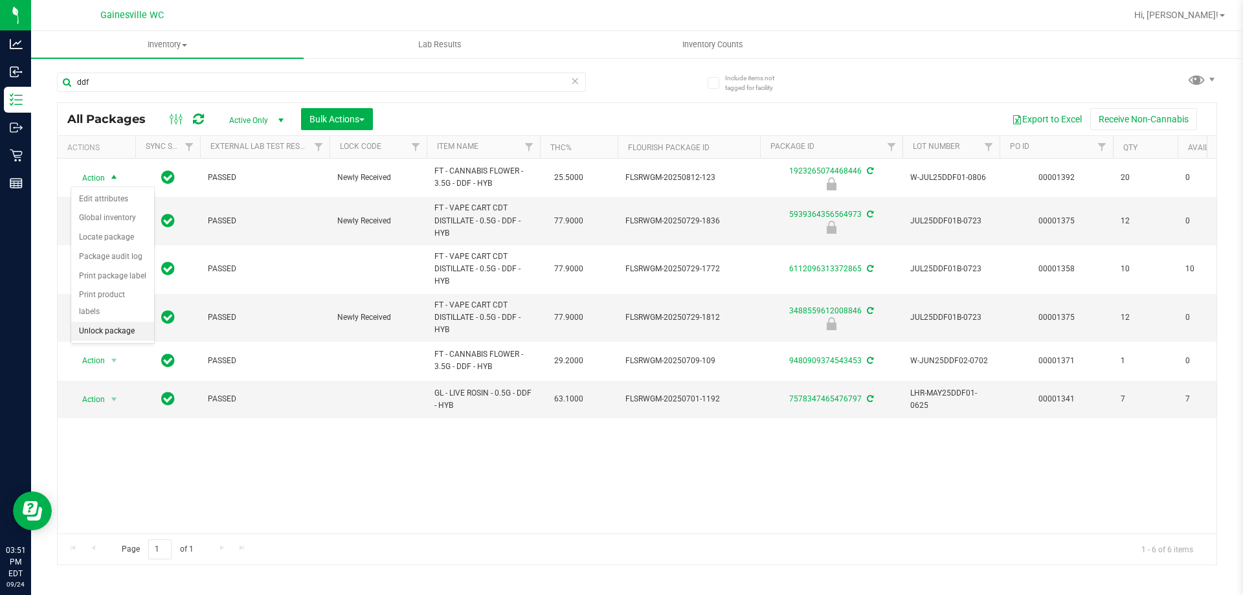
click at [115, 322] on li "Unlock package" at bounding box center [112, 331] width 83 height 19
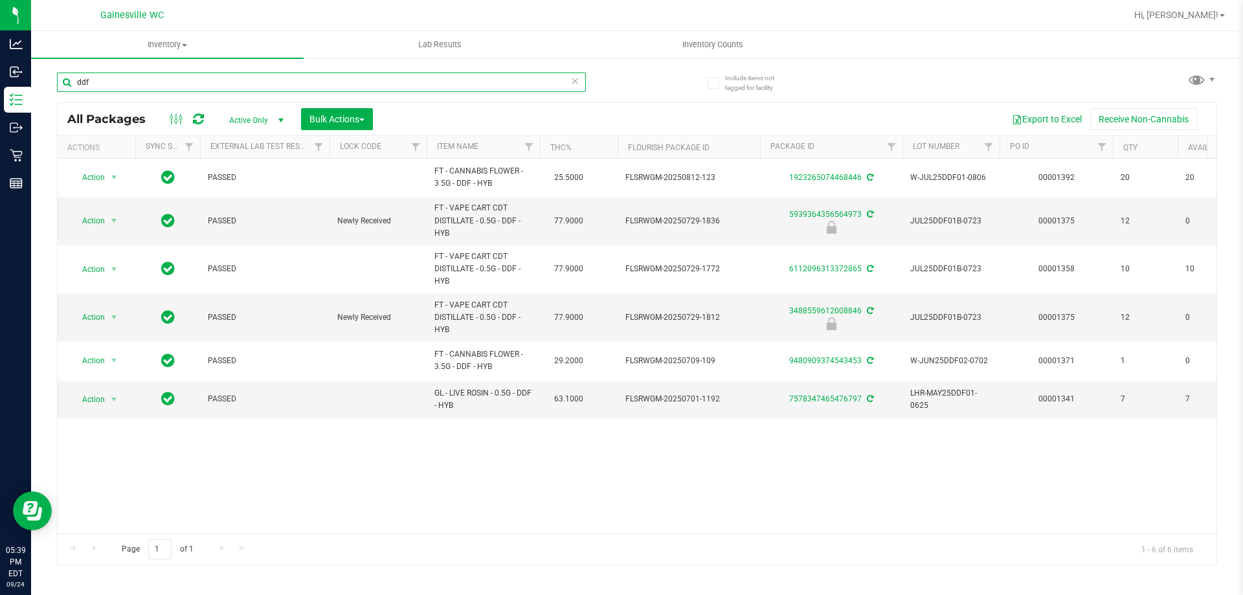
click at [144, 79] on input "ddf" at bounding box center [321, 82] width 529 height 19
type input "d"
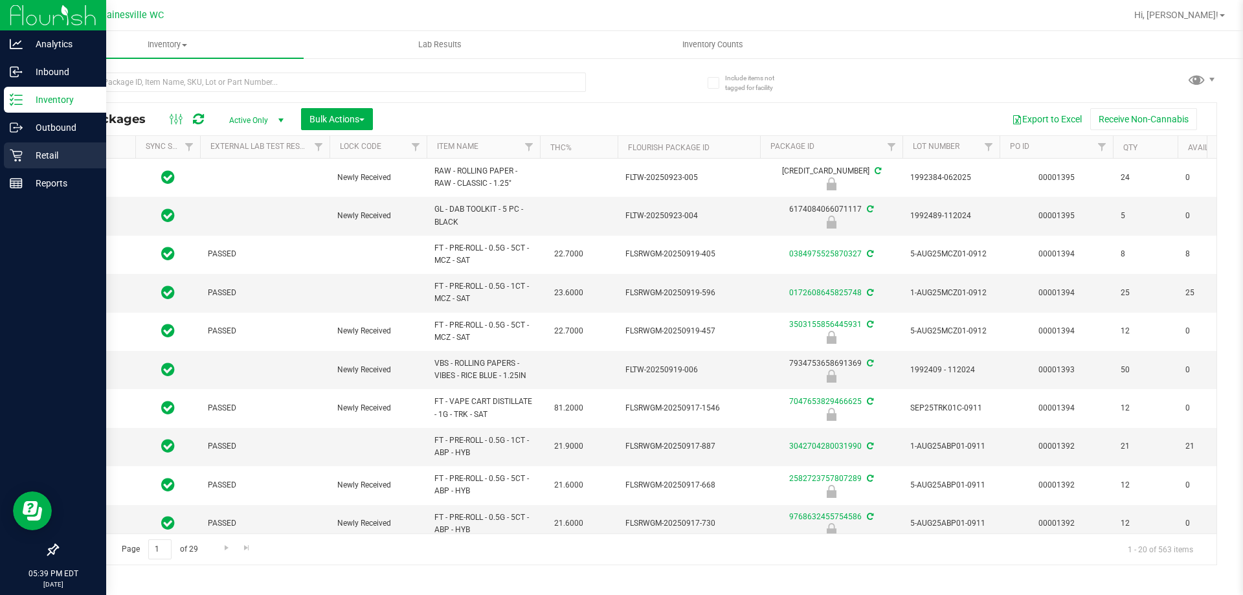
click at [63, 157] on p "Retail" at bounding box center [62, 156] width 78 height 16
type input "[DATE]"
